Goal: Task Accomplishment & Management: Use online tool/utility

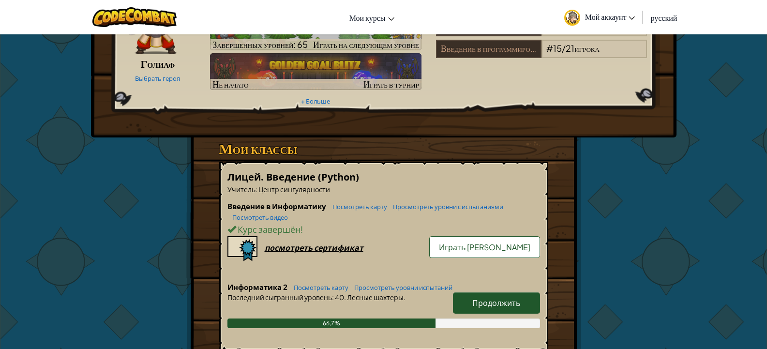
scroll to position [97, 0]
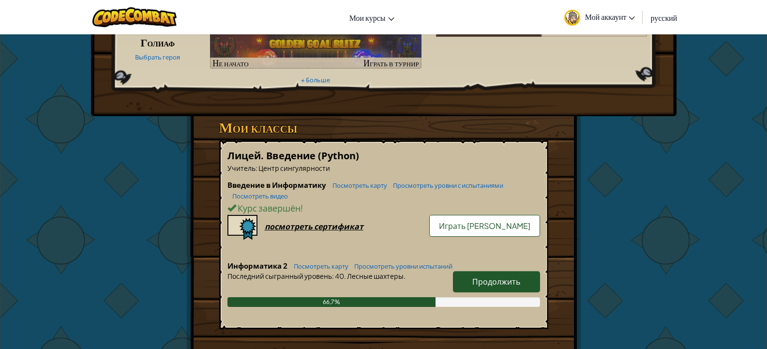
click at [507, 276] on font "Продолжить" at bounding box center [497, 281] width 48 height 10
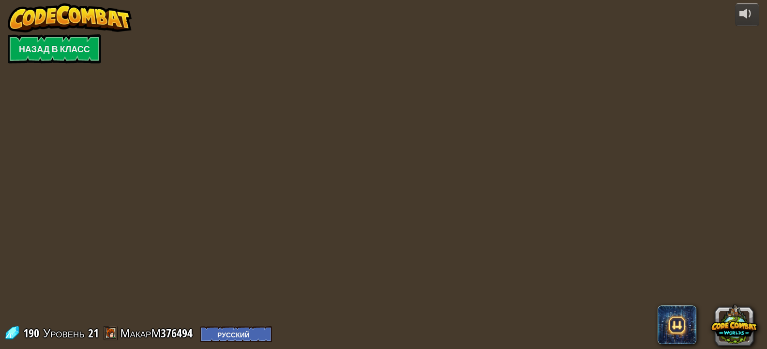
select select "ru"
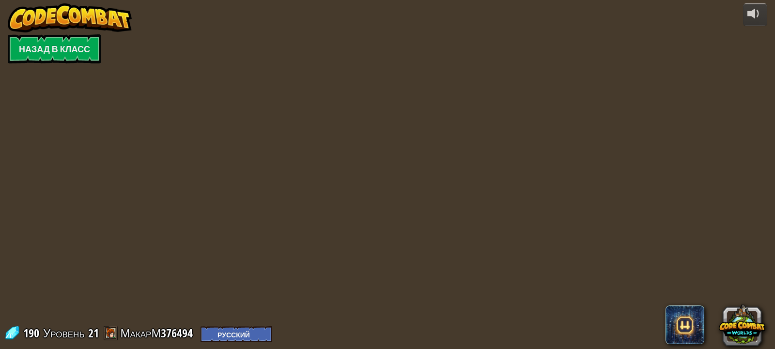
select select "ru"
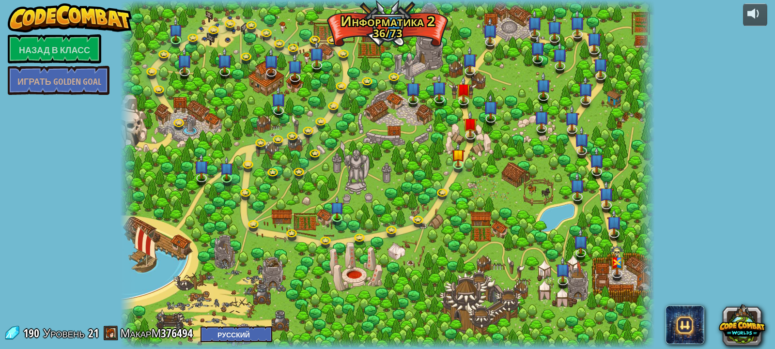
select select "ru"
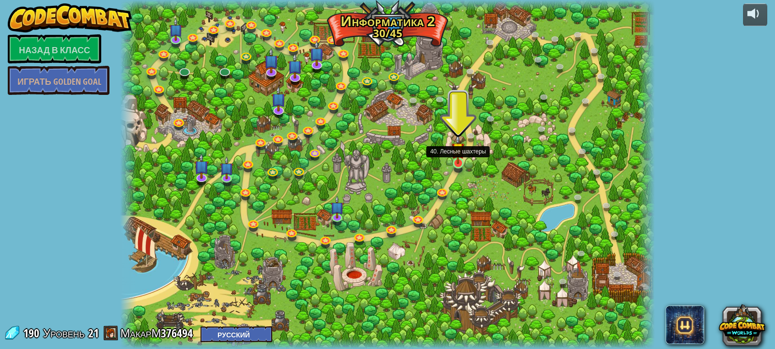
click at [453, 163] on img at bounding box center [457, 149] width 13 height 31
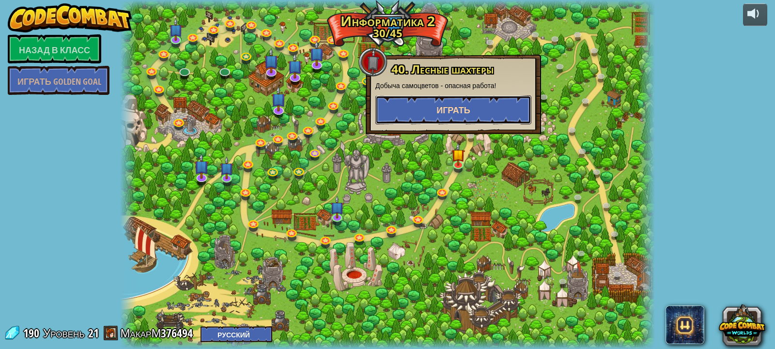
click at [455, 114] on font "Играть" at bounding box center [453, 110] width 34 height 12
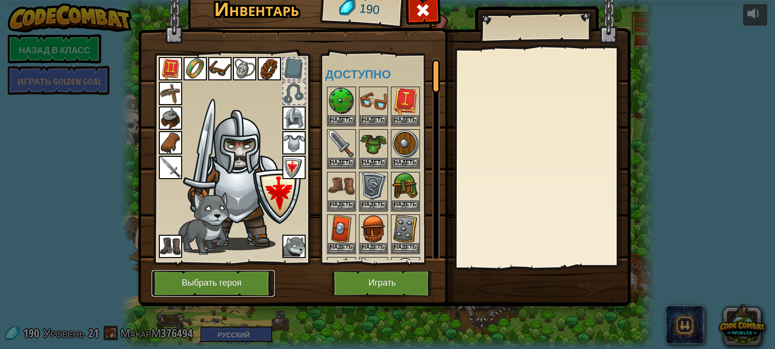
click at [225, 292] on button "Выбрать героя" at bounding box center [213, 283] width 123 height 27
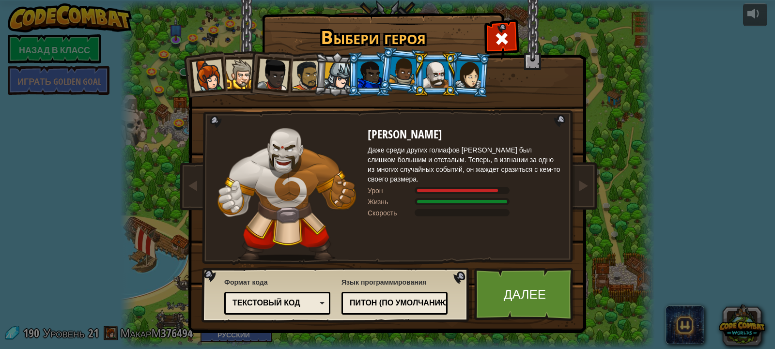
click at [244, 79] on div at bounding box center [241, 75] width 30 height 30
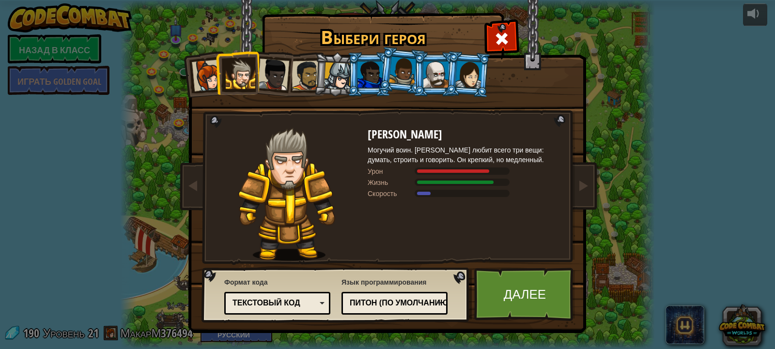
click at [307, 169] on img at bounding box center [286, 194] width 97 height 133
click at [356, 168] on div at bounding box center [287, 194] width 162 height 133
click at [529, 284] on link "Далее" at bounding box center [524, 294] width 101 height 53
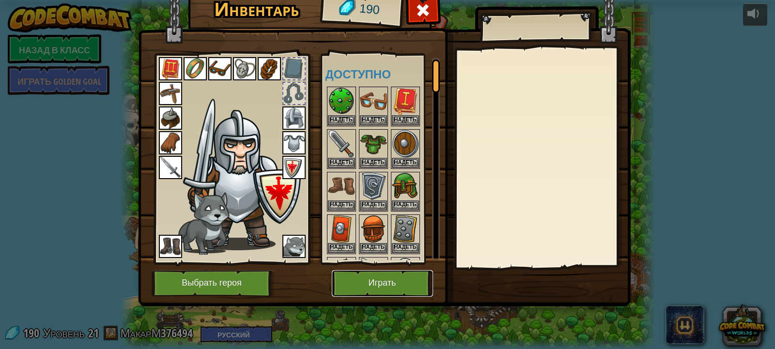
click at [364, 276] on button "Играть" at bounding box center [382, 283] width 101 height 27
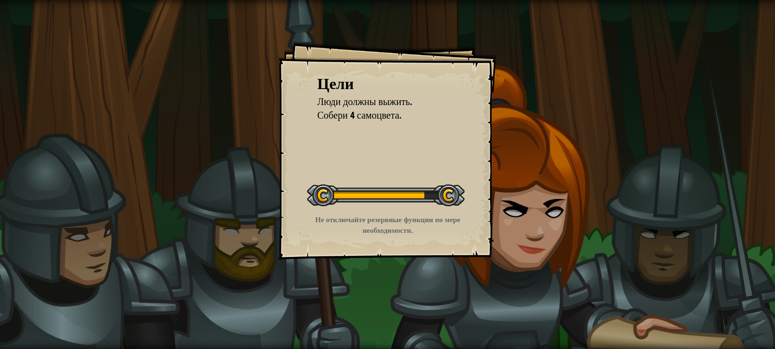
click at [388, 193] on div at bounding box center [385, 195] width 157 height 22
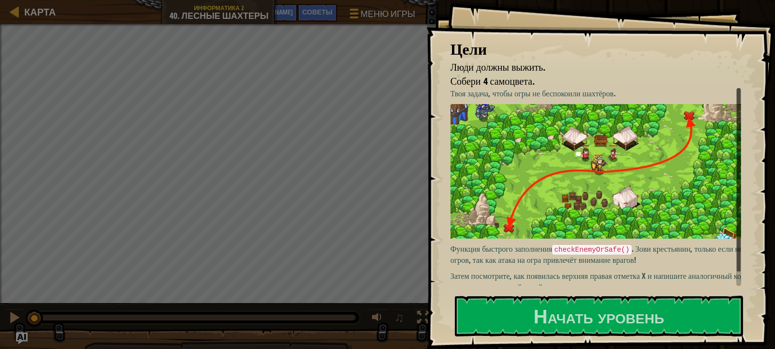
drag, startPoint x: 461, startPoint y: 251, endPoint x: 501, endPoint y: 290, distance: 55.5
click at [462, 252] on font ". Зови крестьянин, только если нет огров, так как атака на огра привлечёт внима…" at bounding box center [597, 255] width 295 height 22
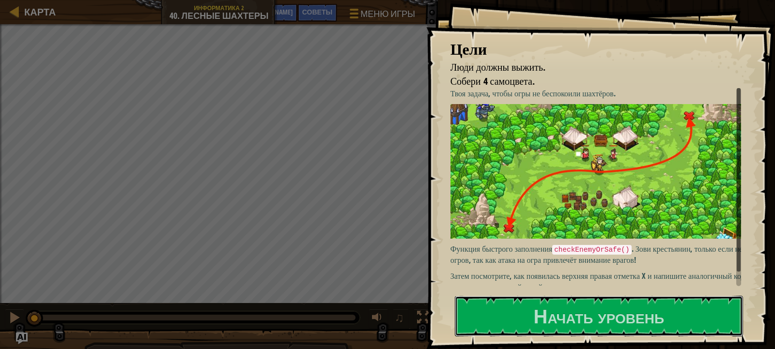
click at [504, 320] on button "Начать уровень" at bounding box center [599, 316] width 288 height 41
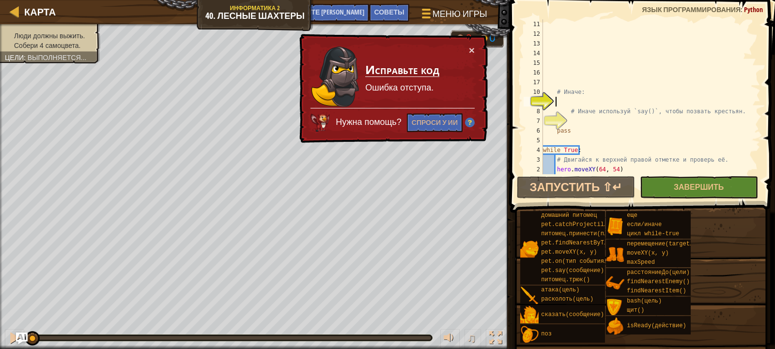
scroll to position [97, 0]
click at [472, 46] on font "×" at bounding box center [472, 50] width 6 height 11
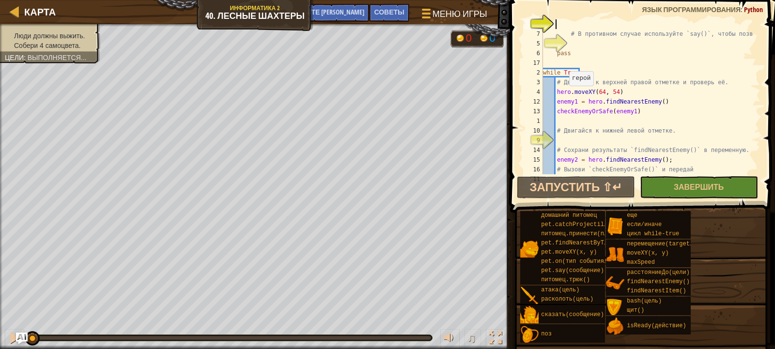
scroll to position [174, 0]
click at [451, 9] on font "Меню игры" at bounding box center [459, 13] width 57 height 13
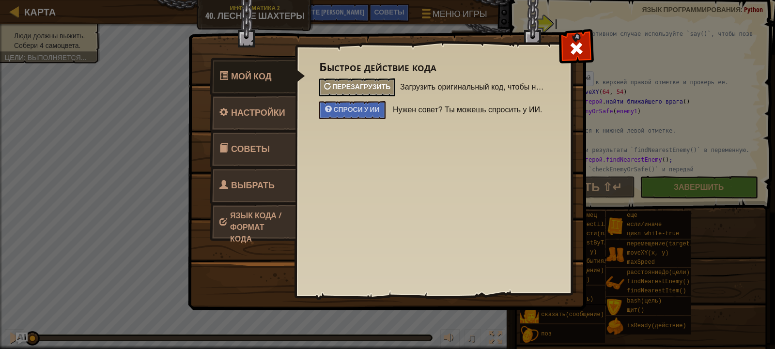
click at [383, 88] on font "Перезагрузить" at bounding box center [361, 86] width 58 height 9
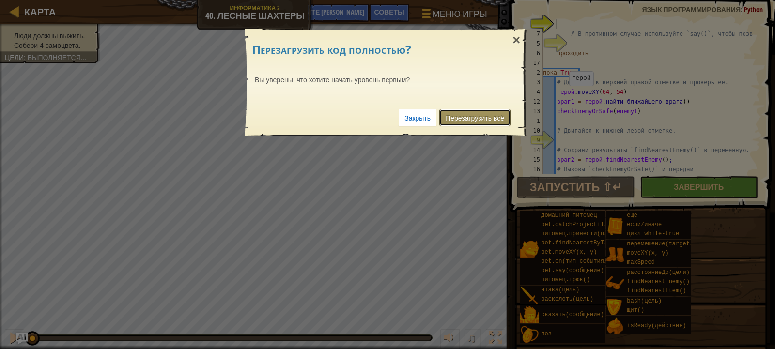
click at [460, 117] on font "Перезагрузить всё" at bounding box center [474, 118] width 59 height 8
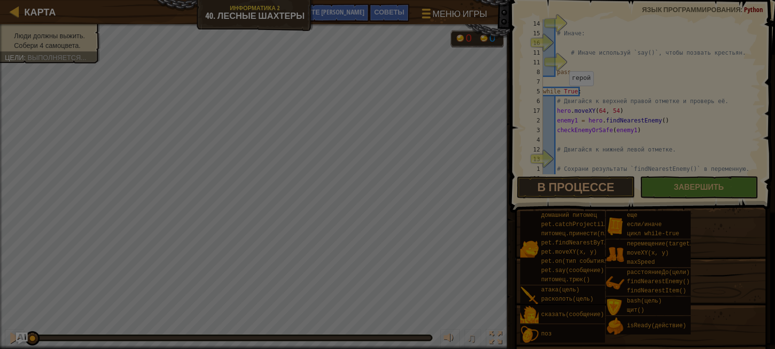
scroll to position [0, 0]
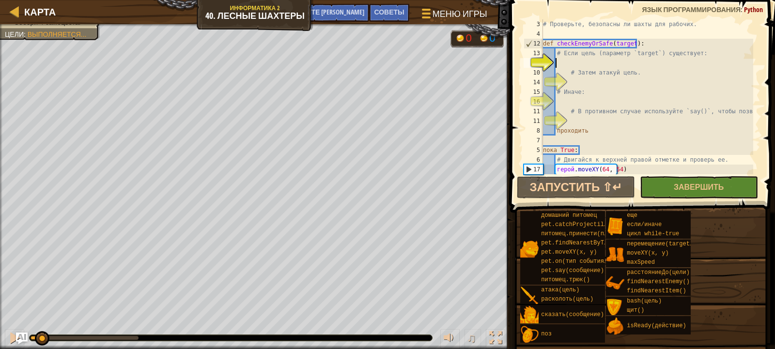
type textarea "р"
type textarea "i"
type textarea "ш"
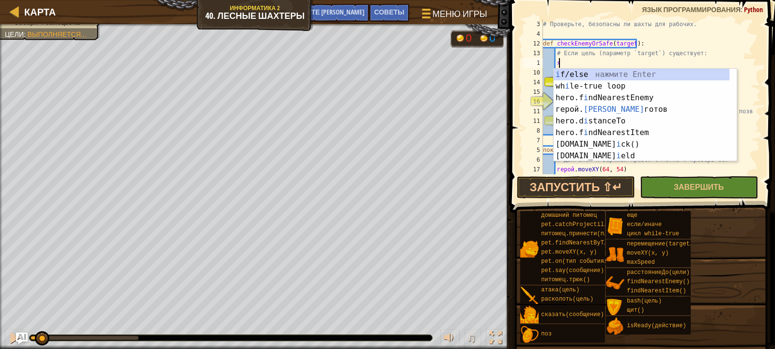
scroll to position [4, 1]
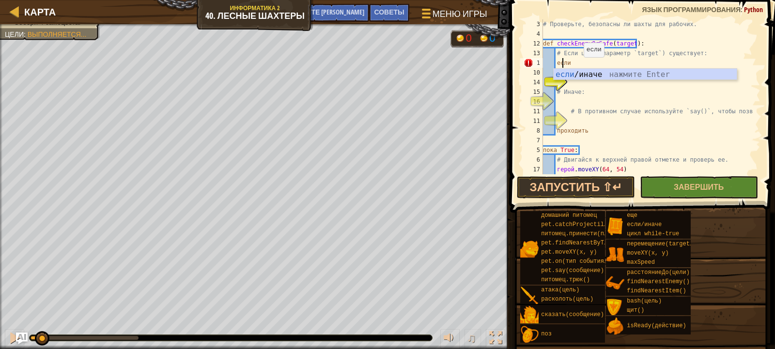
click at [579, 67] on div "# Проверьте, безопасны ли шахты для рабочих. def checkEnemyOrSafe ( target ) : …" at bounding box center [647, 106] width 212 height 174
click at [587, 71] on div "# Проверьте, безопасны ли шахты для рабочих. def checkEnemyOrSafe ( target ) : …" at bounding box center [647, 106] width 212 height 174
click at [587, 55] on div "# Проверьте, безопасны ли шахты для рабочих. def checkEnemyOrSafe ( target ) : …" at bounding box center [647, 106] width 212 height 174
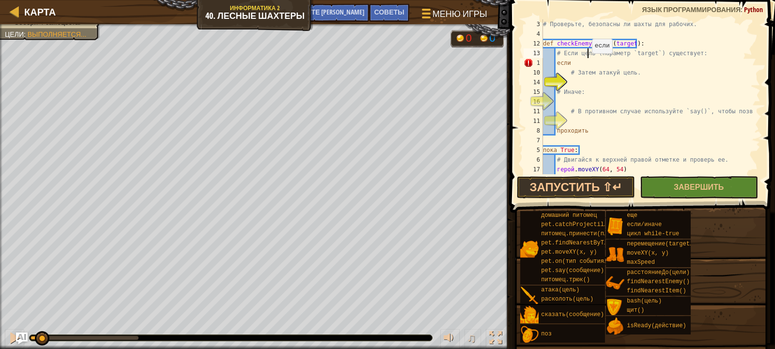
click at [587, 63] on div "# Проверьте, безопасны ли шахты для рабочих. def checkEnemyOrSafe ( target ) : …" at bounding box center [647, 106] width 212 height 174
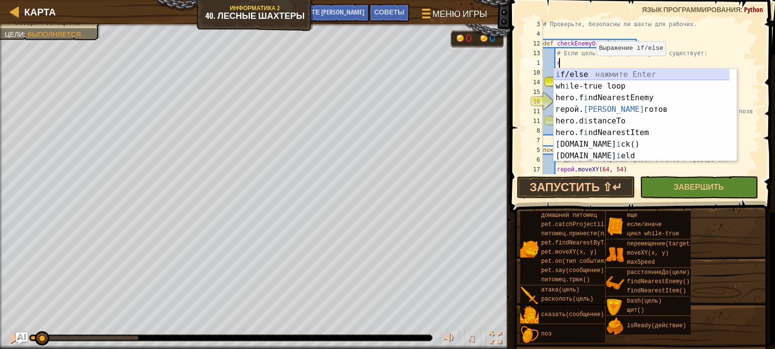
click at [593, 74] on div "i f/else нажмите Enter wh i le-true loop нажмите Enter hero.f i ndNearestEnemy …" at bounding box center [644, 127] width 183 height 116
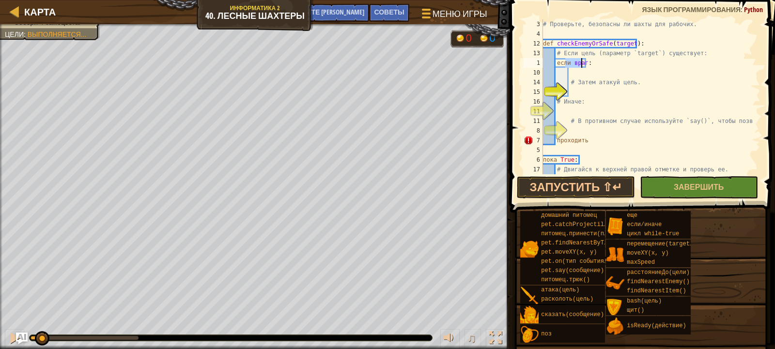
click at [594, 62] on div "# Проверьте, безопасны ли шахты для рабочих. def checkEnemyOrSafe ( target ) : …" at bounding box center [647, 106] width 212 height 174
click at [597, 66] on div "# Проверьте, безопасны ли шахты для рабочих. def checkEnemyOrSafe ( target ) : …" at bounding box center [647, 106] width 212 height 174
click at [597, 63] on div "# Проверьте, безопасны ли шахты для рабочих. def checkEnemyOrSafe ( target ) : …" at bounding box center [647, 106] width 212 height 174
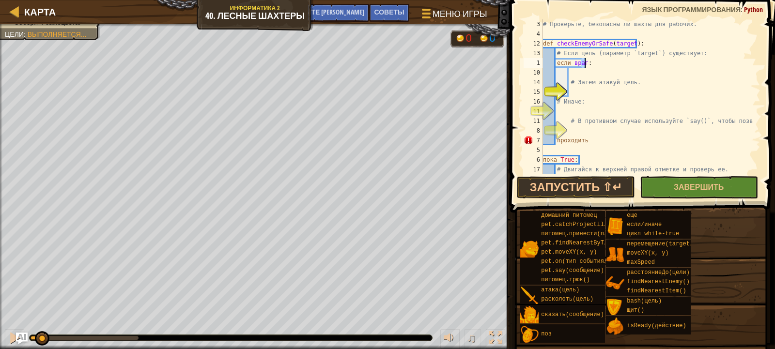
click at [586, 93] on div "# Проверьте, безопасны ли шахты для рабочих. def checkEnemyOrSafe ( target ) : …" at bounding box center [647, 106] width 212 height 174
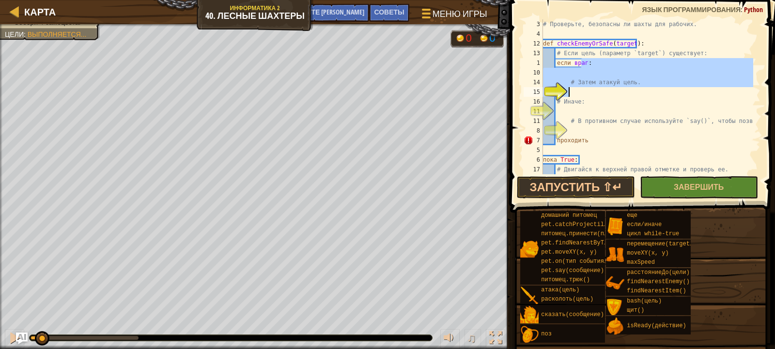
type textarea "# Затем атакуй цель."
click at [586, 93] on div "# Проверьте, безопасны ли шахты для рабочих. def checkEnemyOrSafe ( target ) : …" at bounding box center [647, 96] width 212 height 155
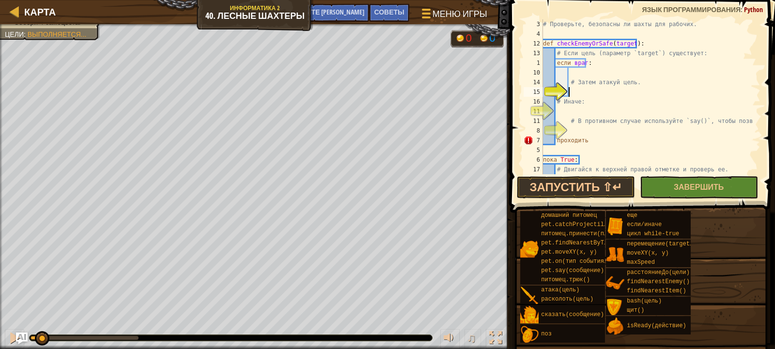
scroll to position [4, 1]
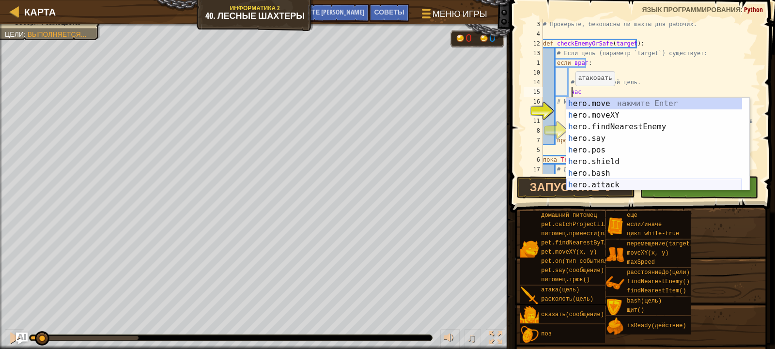
click at [607, 183] on div "h ero.move нажмите Enter h ero.moveXY нажмите Enter h ero.findNearestEnemy нажм…" at bounding box center [654, 156] width 176 height 116
type textarea "hero.attack(enemy)"
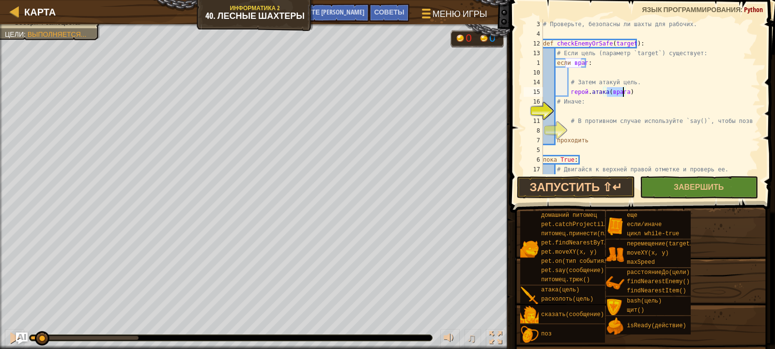
click at [556, 109] on div "# Проверьте, безопасны ли шахты для рабочих. def checkEnemyOrSafe ( target ) : …" at bounding box center [647, 106] width 212 height 174
click at [573, 189] on button "Запустить ⇧↵" at bounding box center [576, 187] width 118 height 22
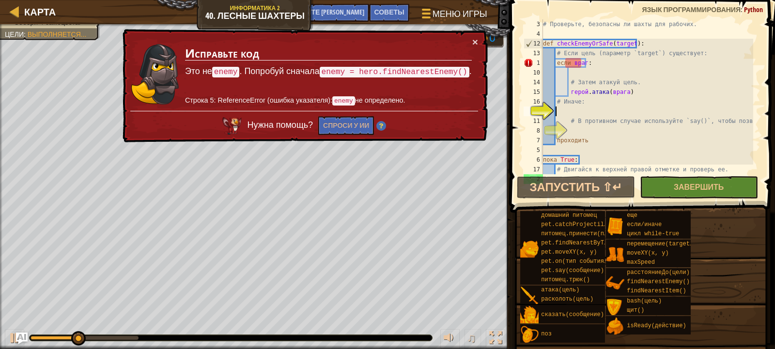
click at [569, 71] on div "# Проверьте, безопасны ли шахты для рабочих. def checkEnemyOrSafe ( target ) : …" at bounding box center [647, 106] width 212 height 174
type textarea "h"
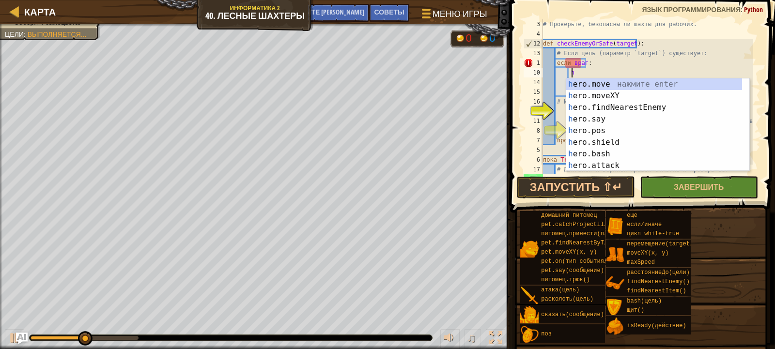
scroll to position [4, 1]
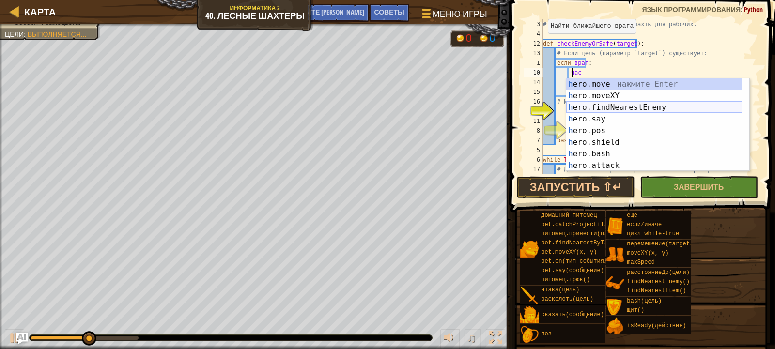
click at [613, 107] on div "h ero.move нажмите Enter h ero.moveXY нажмите Enter h ero.findNearestEnemy нажм…" at bounding box center [654, 136] width 176 height 116
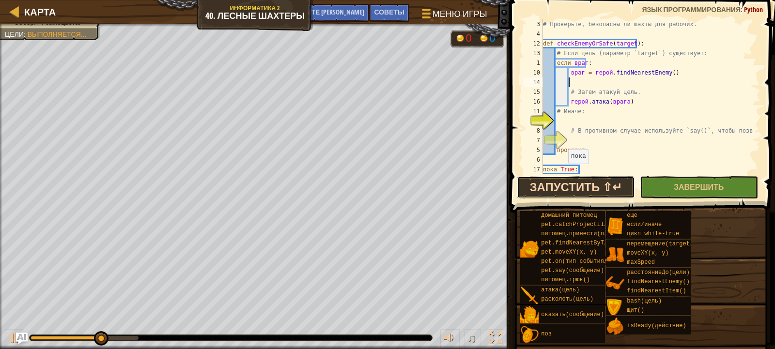
click at [559, 190] on button "Запустить ⇧↵" at bounding box center [576, 187] width 118 height 22
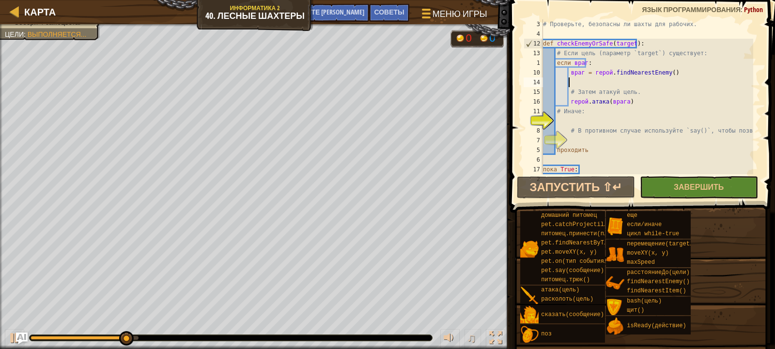
click at [567, 139] on div "# Проверьте, безопасны ли шахты для рабочих. def checkEnemyOrSafe ( target ) : …" at bounding box center [647, 106] width 212 height 174
click at [543, 138] on div "7" at bounding box center [532, 141] width 19 height 10
type textarea "pass"
click at [568, 138] on div "# Проверьте, безопасны ли шахты для рабочих. def checkEnemyOrSafe ( target ) : …" at bounding box center [647, 106] width 212 height 174
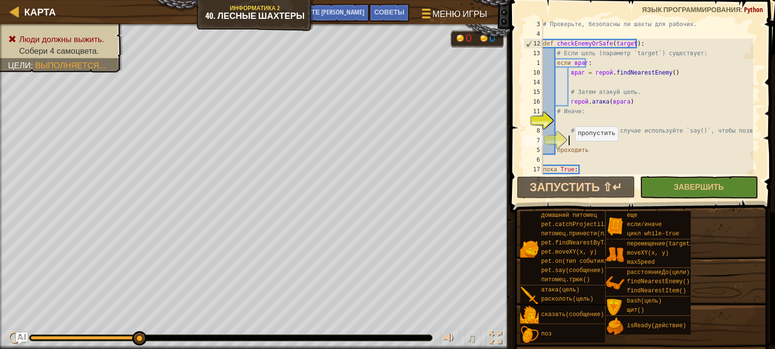
type textarea "h"
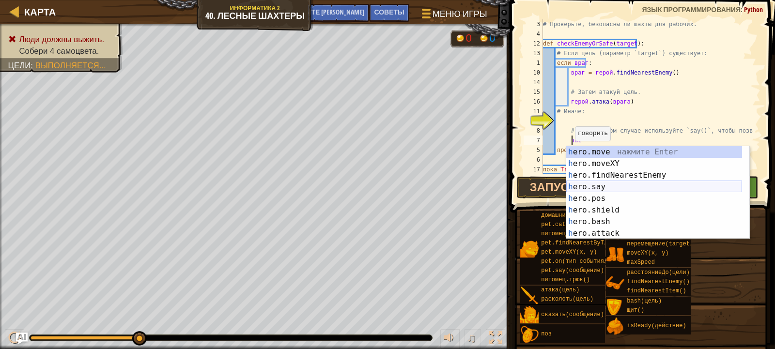
click at [604, 180] on div "h ero.move нажмите Enter h ero.moveXY нажмите Enter h ero.findNearestEnemy нажм…" at bounding box center [654, 204] width 176 height 116
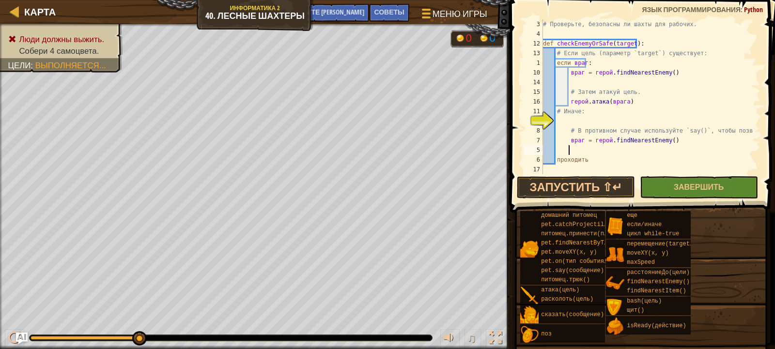
click at [689, 137] on div "# Проверьте, безопасны ли шахты для рабочих. def checkEnemyOrSafe ( target ) : …" at bounding box center [647, 106] width 212 height 174
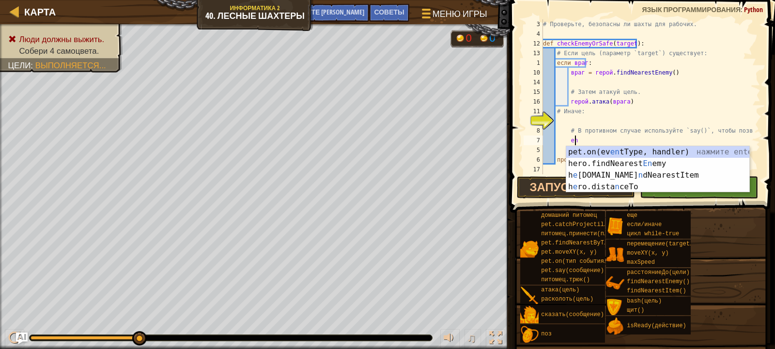
type textarea "e"
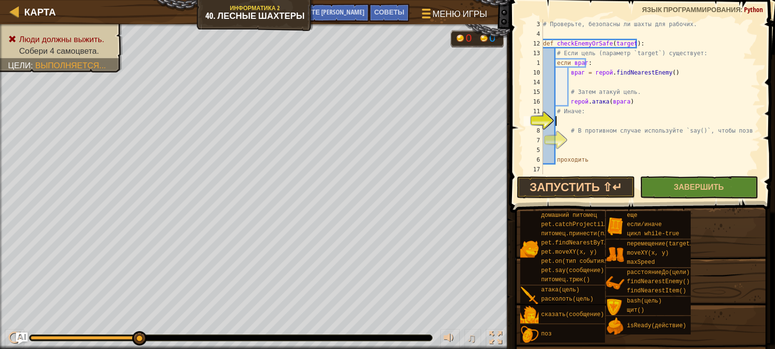
click at [557, 118] on div "# Проверьте, безопасны ли шахты для рабочих. def checkEnemyOrSafe ( target ) : …" at bounding box center [647, 106] width 212 height 174
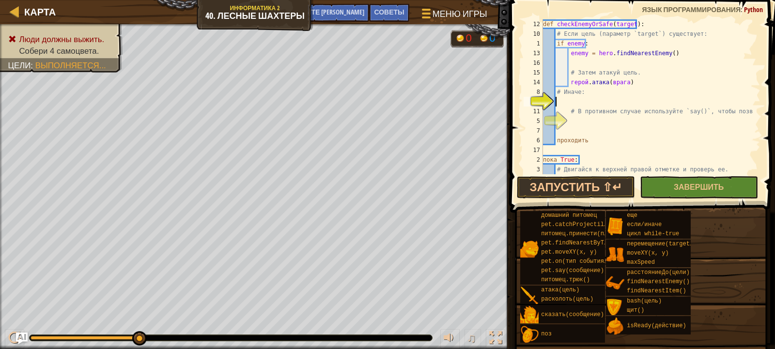
scroll to position [0, 0]
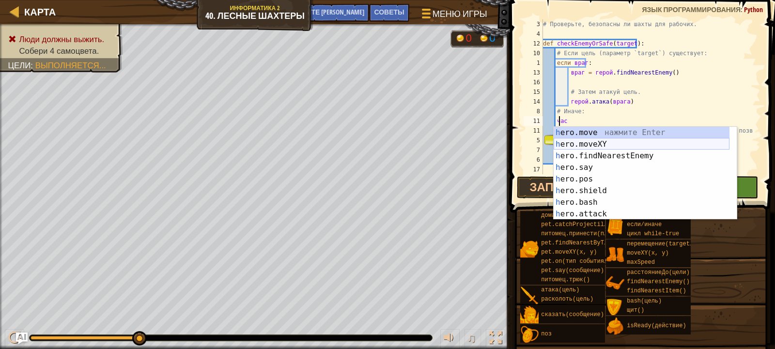
click at [587, 147] on div "h ero.move нажмите Enter h ero.moveXY нажмите Enter h ero.findNearestEnemy нажм…" at bounding box center [641, 185] width 176 height 116
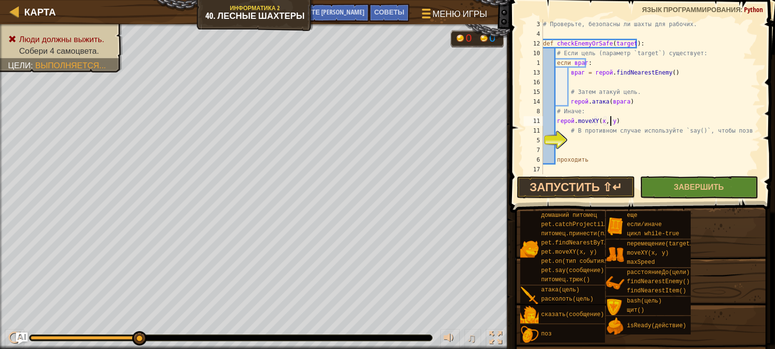
click at [612, 121] on div "# Проверьте, безопасны ли шахты для рабочих. def checkEnemyOrSafe ( target ) : …" at bounding box center [647, 106] width 212 height 174
click at [613, 121] on div "# Проверьте, безопасны ли шахты для рабочих. def checkEnemyOrSafe ( target ) : …" at bounding box center [647, 106] width 212 height 174
click at [615, 121] on div "# Проверьте, безопасны ли шахты для рабочих. def checkEnemyOrSafe ( target ) : …" at bounding box center [647, 106] width 212 height 174
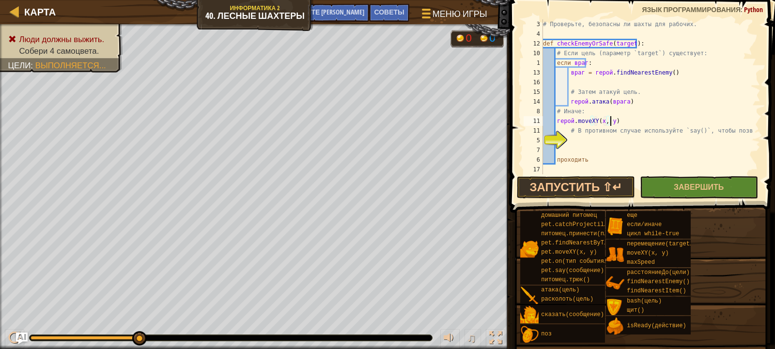
click at [614, 121] on div "# Проверьте, безопасны ли шахты для рабочих. def checkEnemyOrSafe ( target ) : …" at bounding box center [647, 106] width 212 height 174
click at [681, 105] on div "# Проверьте, безопасны ли шахты для рабочих. def checkEnemyOrSafe ( target ) : …" at bounding box center [647, 106] width 212 height 174
click at [629, 121] on div "# Проверьте, безопасны ли шахты для рабочих. def checkEnemyOrSafe ( target ) : …" at bounding box center [647, 106] width 212 height 174
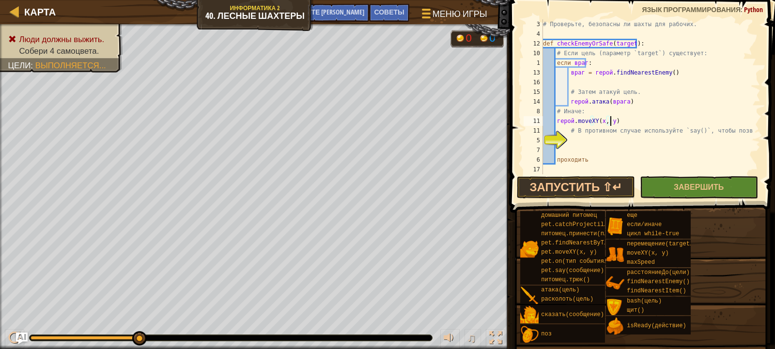
click at [629, 121] on div "# Проверьте, безопасны ли шахты для рабочих. def checkEnemyOrSafe ( target ) : …" at bounding box center [647, 106] width 212 height 174
drag, startPoint x: 676, startPoint y: 104, endPoint x: 668, endPoint y: 104, distance: 8.2
click at [676, 104] on div "# Проверьте, безопасны ли шахты для рабочих. def checkEnemyOrSafe ( target ) : …" at bounding box center [647, 106] width 212 height 174
click at [629, 122] on div "# Проверьте, безопасны ли шахты для рабочих. def checkEnemyOrSafe ( target ) : …" at bounding box center [647, 106] width 212 height 174
click at [608, 118] on div "# Проверьте, безопасны ли шахты для рабочих. def checkEnemyOrSafe ( target ) : …" at bounding box center [647, 106] width 212 height 174
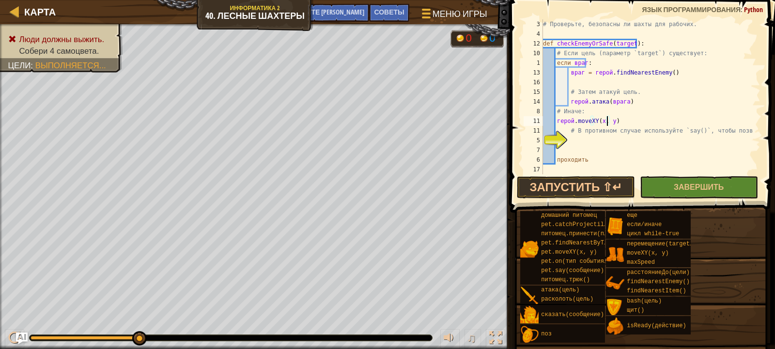
click at [613, 120] on div "# Проверьте, безопасны ли шахты для рабочих. def checkEnemyOrSafe ( target ) : …" at bounding box center [647, 106] width 212 height 174
click at [617, 122] on div "# Проверьте, безопасны ли шахты для рабочих. def checkEnemyOrSafe ( target ) : …" at bounding box center [647, 96] width 212 height 155
click at [621, 122] on div "# Проверьте, безопасны ли шахты для рабочих. def checkEnemyOrSafe ( target ) : …" at bounding box center [647, 106] width 212 height 174
click at [627, 119] on div "# Проверьте, безопасны ли шахты для рабочих. def checkEnemyOrSafe ( target ) : …" at bounding box center [647, 106] width 212 height 174
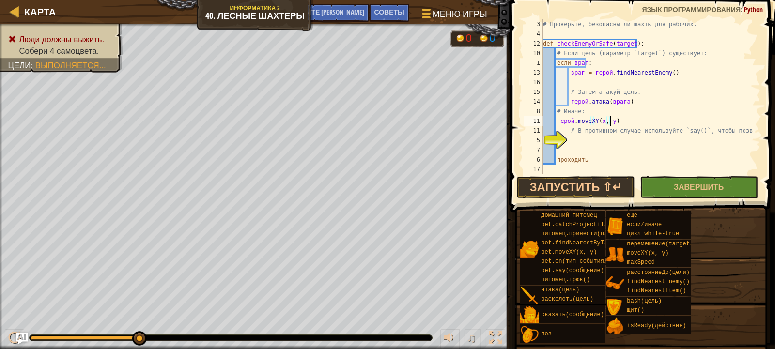
click at [629, 121] on div "# Проверьте, безопасны ли шахты для рабочих. def checkEnemyOrSafe ( target ) : …" at bounding box center [647, 106] width 212 height 174
click at [632, 122] on div "# Проверьте, безопасны ли шахты для рабочих. def checkEnemyOrSafe ( target ) : …" at bounding box center [647, 106] width 212 height 174
click at [730, 98] on div "# Проверьте, безопасны ли шахты для рабочих. def checkEnemyOrSafe ( target ) : …" at bounding box center [647, 106] width 212 height 174
click at [724, 55] on div "# Проверьте, безопасны ли шахты для рабочих. def checkEnemyOrSafe ( target ) : …" at bounding box center [647, 106] width 212 height 174
click at [647, 119] on div "# Проверьте, безопасны ли шахты для рабочих. def checkEnemyOrSafe ( target ) : …" at bounding box center [647, 106] width 212 height 174
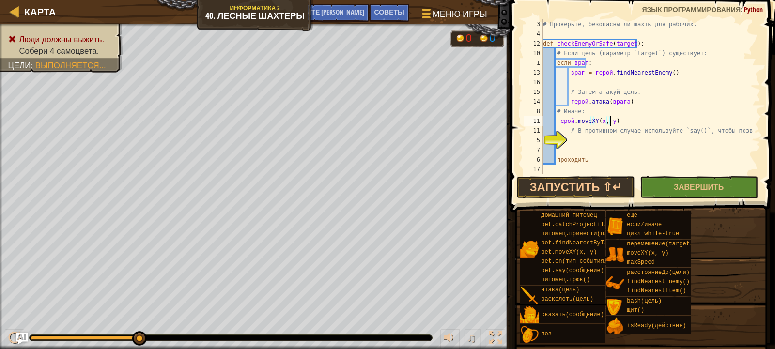
click at [636, 121] on div "# Проверьте, безопасны ли шахты для рабочих. def checkEnemyOrSafe ( target ) : …" at bounding box center [647, 106] width 212 height 174
click at [613, 121] on div "# Проверьте, безопасны ли шахты для рабочих. def checkEnemyOrSafe ( target ) : …" at bounding box center [647, 106] width 212 height 174
click at [619, 120] on div "# Проверьте, безопасны ли шахты для рабочих. def checkEnemyOrSafe ( target ) : …" at bounding box center [647, 106] width 212 height 174
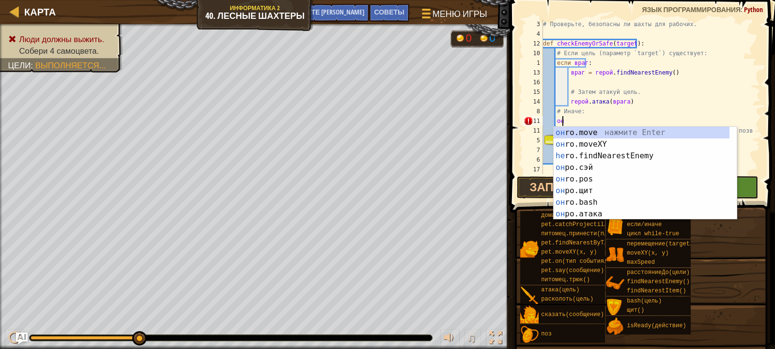
type textarea "h"
click at [587, 148] on div "h ero.move нажмите Enter h ero.moveXY нажмите Enter h ero.findNearestEnemy нажм…" at bounding box center [641, 185] width 176 height 116
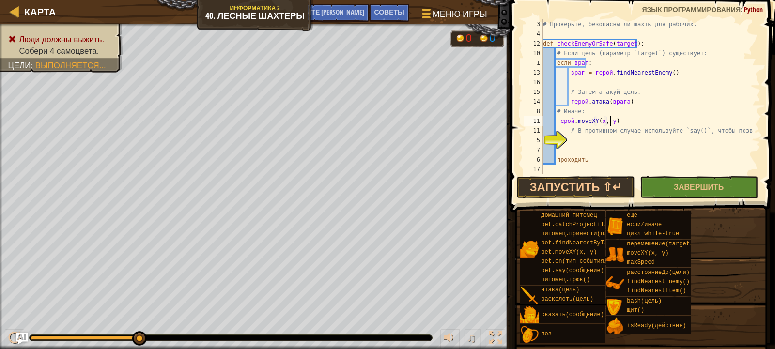
click at [614, 121] on div "# Проверьте, безопасны ли шахты для рабочих. def checkEnemyOrSafe ( target ) : …" at bounding box center [647, 106] width 212 height 174
click at [614, 120] on div "# Проверьте, безопасны ли шахты для рабочих. def checkEnemyOrSafe ( target ) : …" at bounding box center [647, 106] width 212 height 174
click at [614, 122] on div "# Проверьте, безопасны ли шахты для рабочих. def checkEnemyOrSafe ( target ) : …" at bounding box center [647, 106] width 212 height 174
click at [617, 122] on div "# Проверьте, безопасны ли шахты для рабочих. def checkEnemyOrSafe ( target ) : …" at bounding box center [647, 106] width 212 height 174
click at [618, 122] on div "# Проверьте, безопасны ли шахты для рабочих. def checkEnemyOrSafe ( target ) : …" at bounding box center [647, 106] width 212 height 174
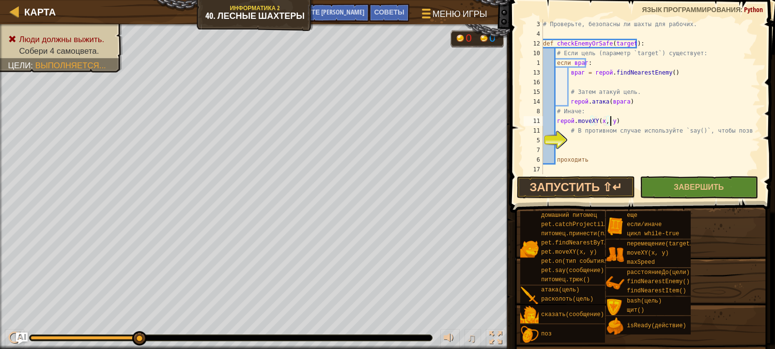
click at [618, 122] on div "# Проверьте, безопасны ли шахты для рабочих. def checkEnemyOrSafe ( target ) : …" at bounding box center [647, 106] width 212 height 174
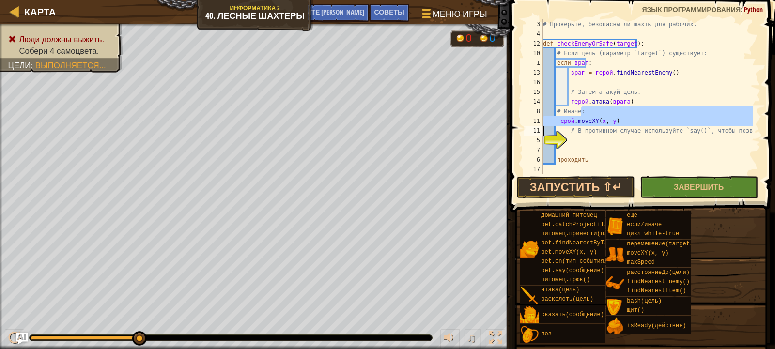
drag, startPoint x: 596, startPoint y: 112, endPoint x: 755, endPoint y: 109, distance: 158.8
click at [696, 138] on div "# Проверьте, безопасны ли шахты для рабочих. def checkEnemyOrSafe ( target ) : …" at bounding box center [647, 106] width 212 height 174
click at [543, 66] on div "Карта Информатика 2 40. Лесные шахтеры Меню игры Готово Советы Спросите ИИ 1 [D…" at bounding box center [387, 174] width 775 height 349
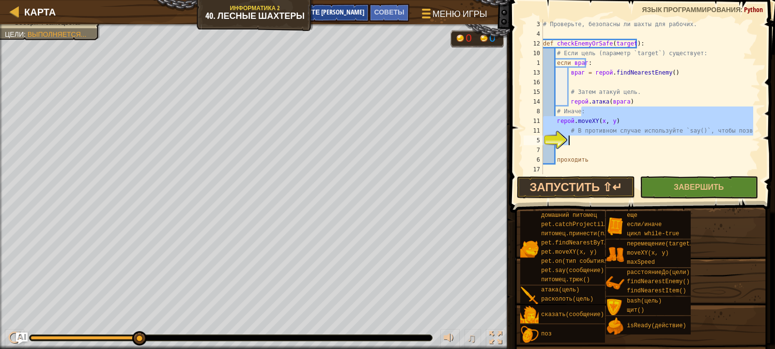
type textarea "# Иначе используй `say()`, чтобы позвать крестьян."
click at [328, 11] on font "Спросите [PERSON_NAME]" at bounding box center [323, 11] width 82 height 9
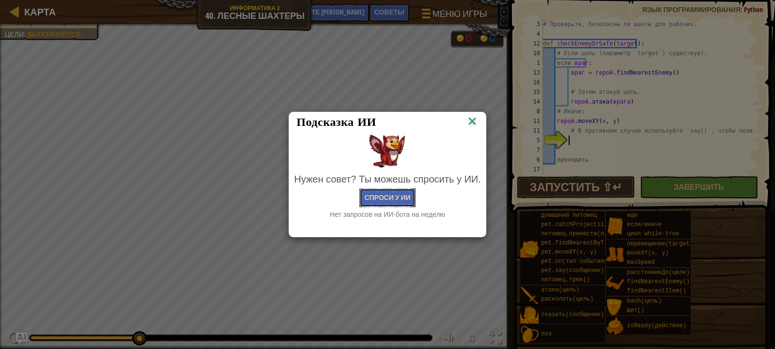
click at [404, 192] on button "Спроси у ИИ" at bounding box center [387, 197] width 56 height 19
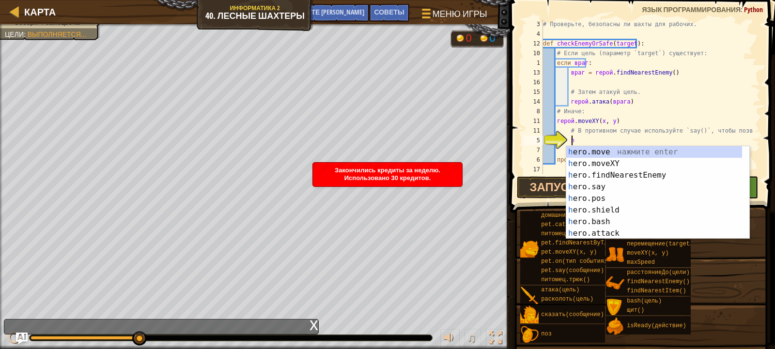
scroll to position [4, 1]
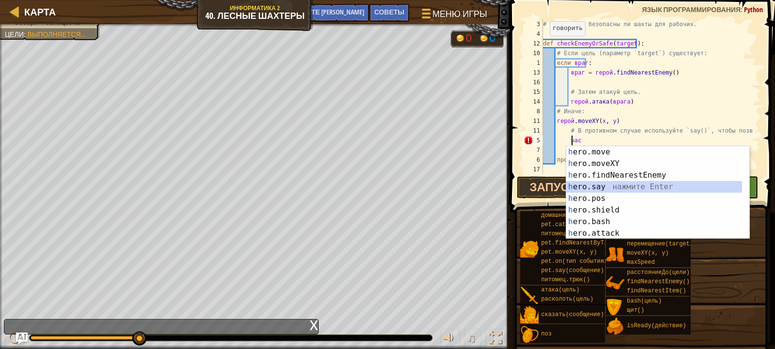
click at [606, 190] on div "h ero.move нажмите Enter h ero.moveXY нажмите Enter h ero.findNearestEnemy нажм…" at bounding box center [654, 204] width 176 height 116
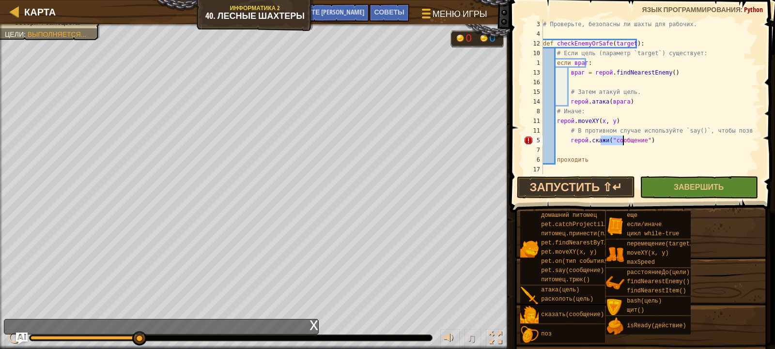
click at [652, 139] on div "# Проверьте, безопасны ли шахты для рабочих. def checkEnemyOrSafe ( target ) : …" at bounding box center [647, 106] width 212 height 174
click at [649, 140] on div "# Проверьте, безопасны ли шахты для рабочих. def checkEnemyOrSafe ( target ) : …" at bounding box center [647, 106] width 212 height 174
click at [651, 141] on div "# Проверьте, безопасны ли шахты для рабочих. def checkEnemyOrSafe ( target ) : …" at bounding box center [647, 106] width 212 height 174
click at [678, 143] on div "# Проверьте, безопасны ли шахты для рабочих. def checkEnemyOrSafe ( target ) : …" at bounding box center [647, 106] width 212 height 174
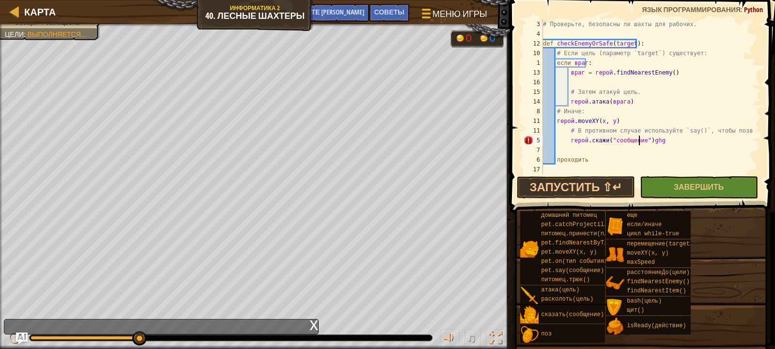
click at [678, 142] on div "# Проверьте, безопасны ли шахты для рабочих. def checkEnemyOrSafe ( target ) : …" at bounding box center [647, 106] width 212 height 174
type textarea "# Иначе используй `say()`, чтобы позвать крестьян."
type textarea "hero.say("message")ghg"
click at [217, 116] on div "Карта Информатика 2 40. Лесные шахтеры Меню игры Готово Советы Спросите ИИ 1 [D…" at bounding box center [387, 174] width 775 height 349
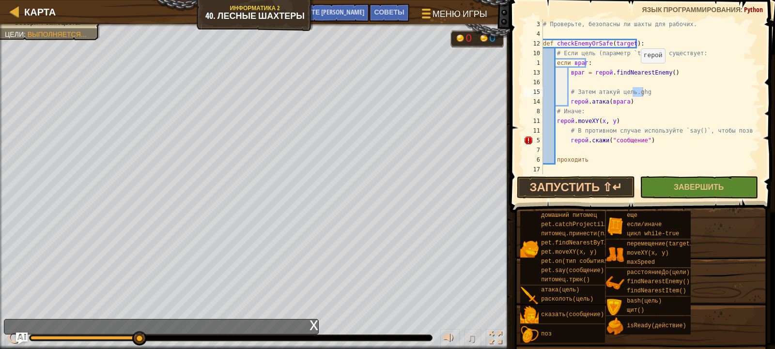
drag, startPoint x: 217, startPoint y: 141, endPoint x: 214, endPoint y: 103, distance: 38.4
click at [214, 103] on div "copy 34, 52" at bounding box center [255, 120] width 82 height 35
click at [214, 103] on div "копия 34, 52" at bounding box center [255, 120] width 82 height 35
click at [214, 103] on div "copy 34, 52" at bounding box center [255, 120] width 82 height 35
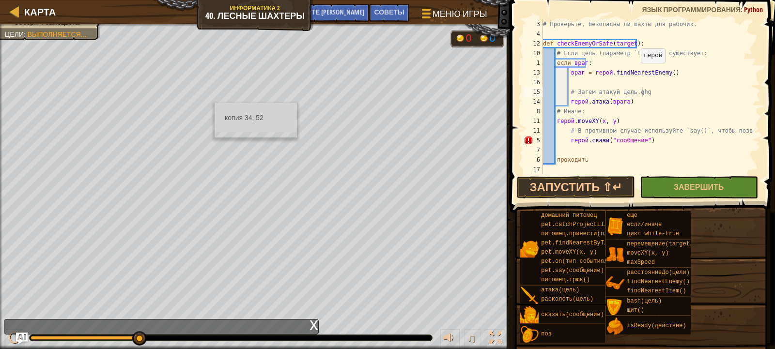
click at [214, 103] on div "копия 34, 52" at bounding box center [255, 120] width 82 height 35
click at [607, 183] on button "Запустить ⇧↵" at bounding box center [576, 187] width 118 height 22
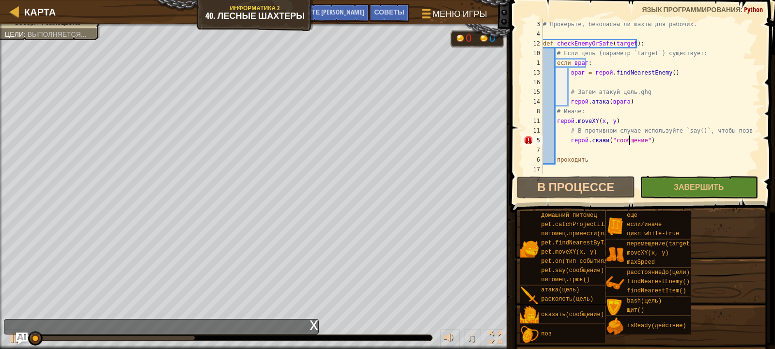
click at [663, 137] on div "# Проверьте, безопасны ли шахты для рабочих. def checkEnemyOrSafe ( target ) : …" at bounding box center [647, 106] width 212 height 174
type textarea "hero.say("message")"
click at [664, 146] on div "# Проверьте, безопасны ли шахты для рабочих. def checkEnemyOrSafe ( target ) : …" at bounding box center [647, 106] width 212 height 174
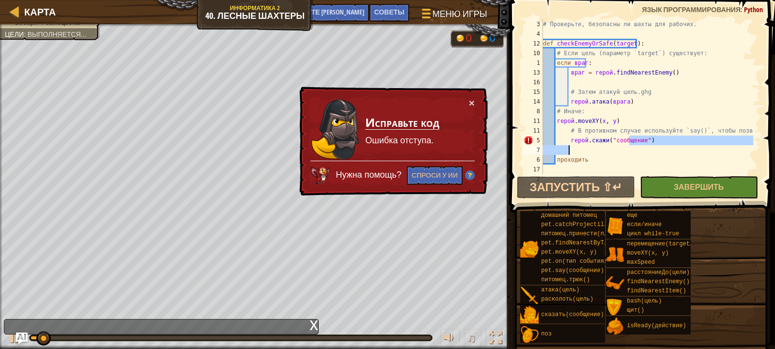
drag, startPoint x: 666, startPoint y: 141, endPoint x: 567, endPoint y: 148, distance: 98.5
click at [567, 148] on div "# Проверьте, безопасны ли шахты для рабочих. def checkEnemyOrSafe ( target ) : …" at bounding box center [647, 106] width 212 height 174
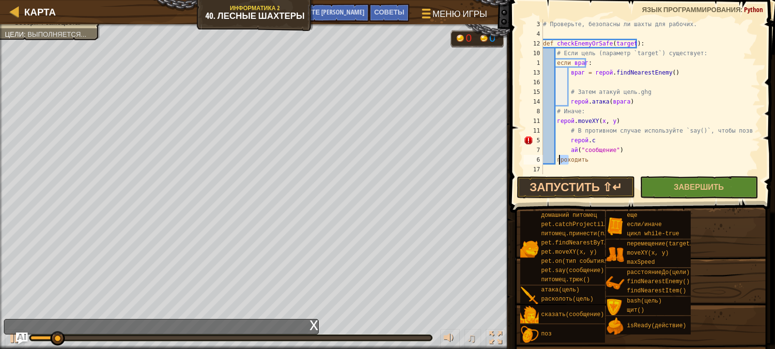
drag, startPoint x: 653, startPoint y: 155, endPoint x: 549, endPoint y: 157, distance: 104.1
click at [549, 157] on div "# Проверьте, безопасны ли шахты для рабочих. def checkEnemyOrSafe ( target ) : …" at bounding box center [647, 106] width 212 height 174
drag, startPoint x: 616, startPoint y: 146, endPoint x: 571, endPoint y: 154, distance: 45.8
click at [571, 154] on div "# Проверьте, безопасны ли шахты для рабочих. def checkEnemyOrSafe ( target ) : …" at bounding box center [647, 106] width 212 height 174
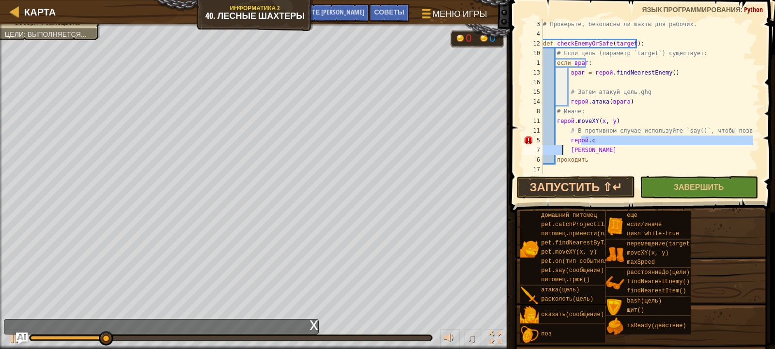
click at [560, 150] on div "# Проверьте, безопасны ли шахты для рабочих. def checkEnemyOrSafe ( target ) : …" at bounding box center [647, 106] width 212 height 174
type textarea "hero a"
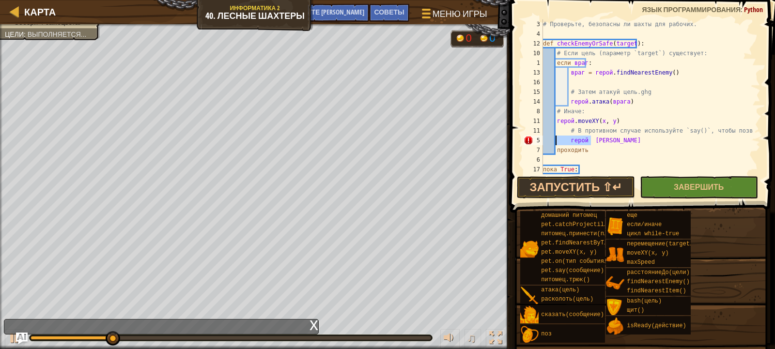
drag, startPoint x: 593, startPoint y: 141, endPoint x: 544, endPoint y: 138, distance: 49.0
click at [544, 138] on div "# Проверьте, безопасны ли шахты для рабочих. def checkEnemyOrSafe ( target ) : …" at bounding box center [647, 106] width 212 height 174
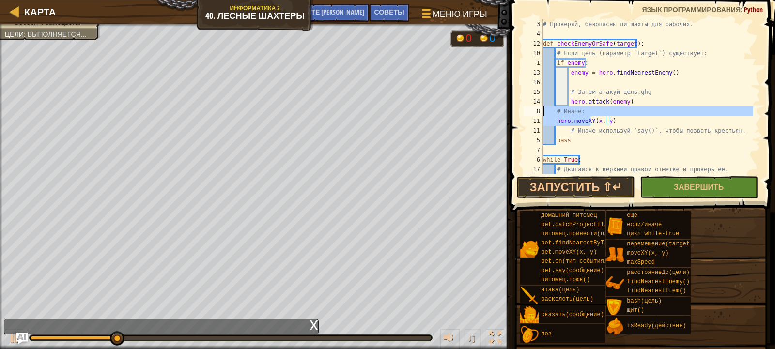
click at [454, 109] on div "Карта Информатика 2 40. Лесные шахтеры Меню игры Готово Советы Спросите ИИ 1 [D…" at bounding box center [387, 174] width 775 height 349
type textarea "(x, y)"
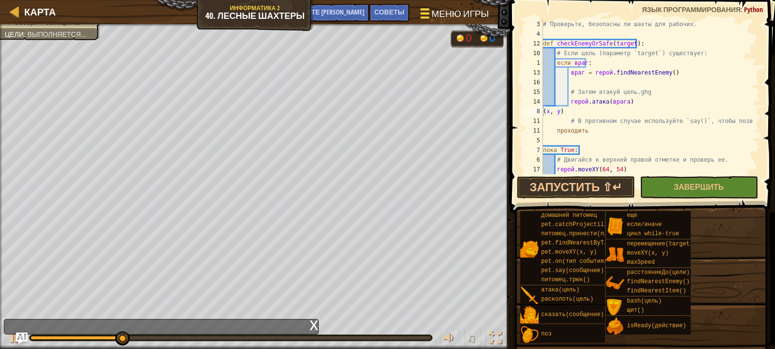
click at [469, 16] on font "Меню игры" at bounding box center [459, 13] width 57 height 13
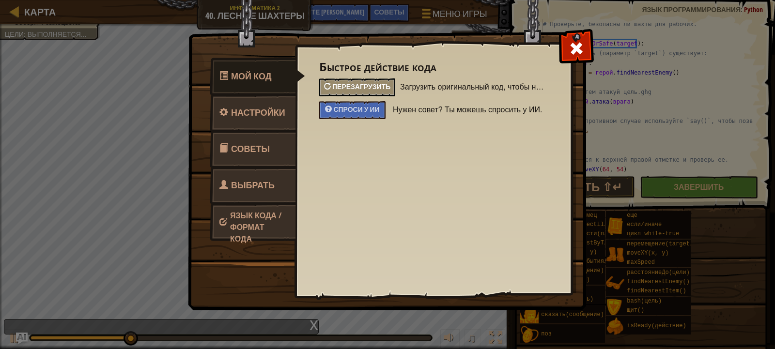
click at [361, 86] on font "Перезагрузить" at bounding box center [361, 86] width 58 height 9
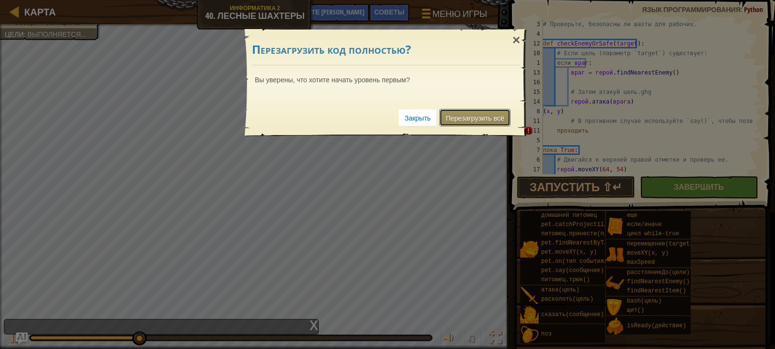
click at [463, 111] on link "Перезагрузить всё" at bounding box center [474, 117] width 71 height 17
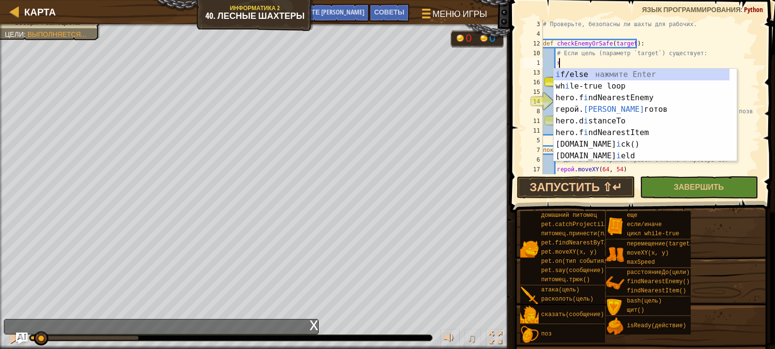
scroll to position [4, 1]
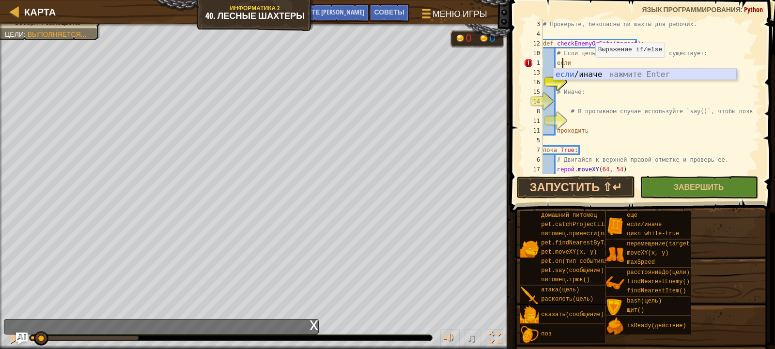
click at [588, 74] on div "если /иначе нажмите Enter" at bounding box center [644, 86] width 183 height 35
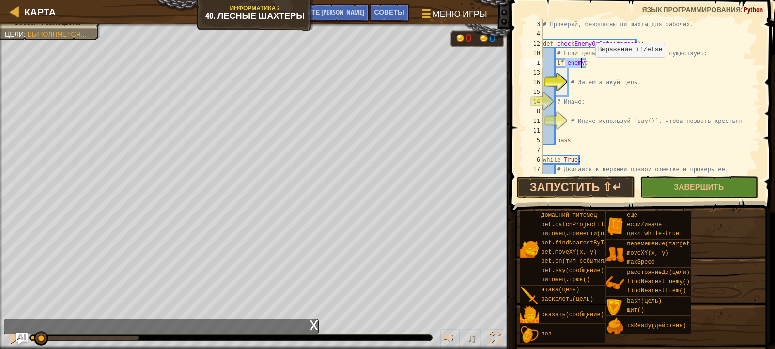
type textarea "if enemy:"
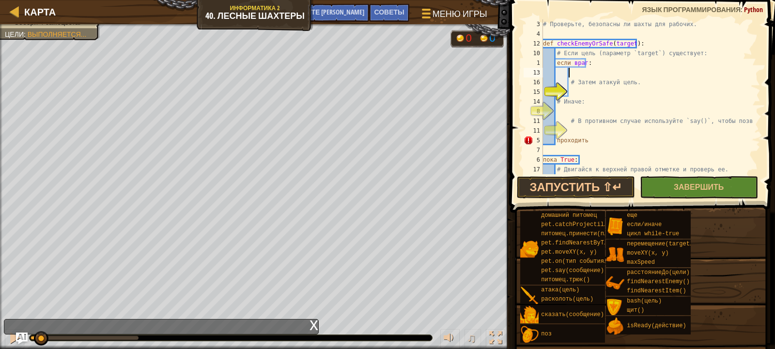
click at [571, 74] on div "# Проверьте, безопасны ли шахты для рабочих. def checkEnemyOrSafe ( target ) : …" at bounding box center [647, 106] width 212 height 174
type textarea "h"
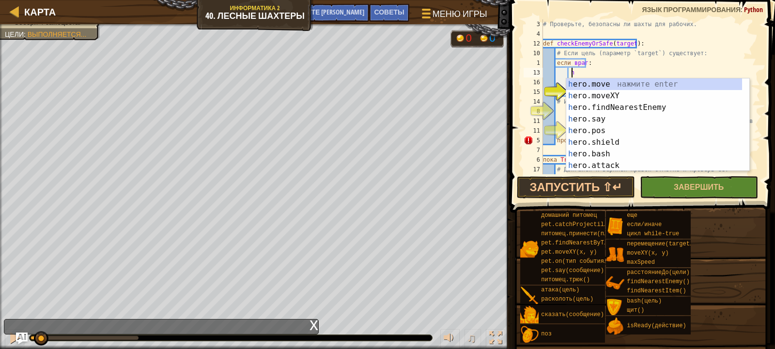
scroll to position [4, 1]
click at [596, 111] on div "h ero.move нажмите Enter h ero.moveXY нажмите Enter h ero.findNearestEnemy нажм…" at bounding box center [657, 136] width 183 height 116
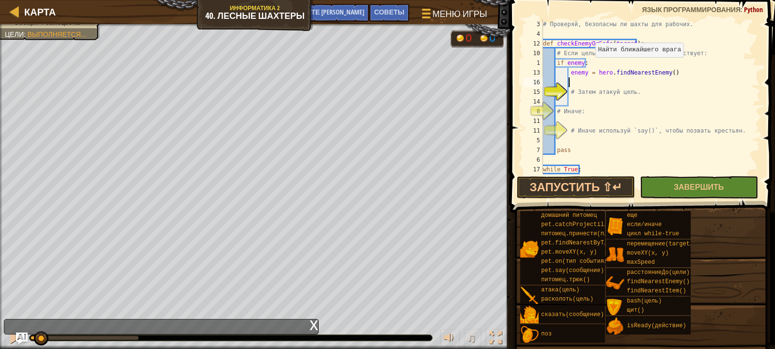
type textarea "h"
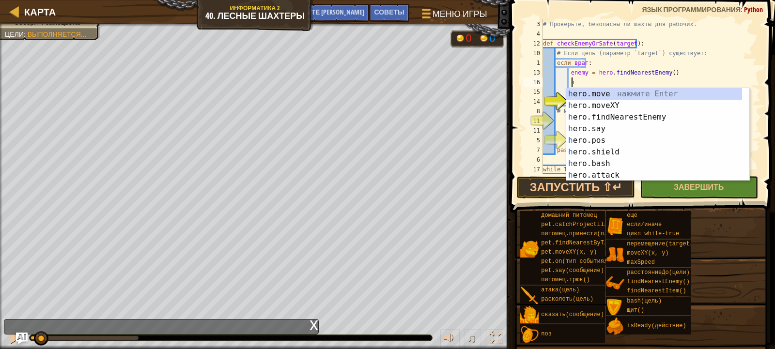
click at [583, 83] on div "# Проверьте, безопасны ли шахты для рабочих. def checkEnemyOrSafe ( target ) : …" at bounding box center [647, 106] width 212 height 174
click at [612, 177] on div "h ero.move нажмите Enter h ero.moveXY нажмите Enter h ero.findNearestEnemy нажм…" at bounding box center [654, 146] width 176 height 116
type textarea "hero.attack(enemy)"
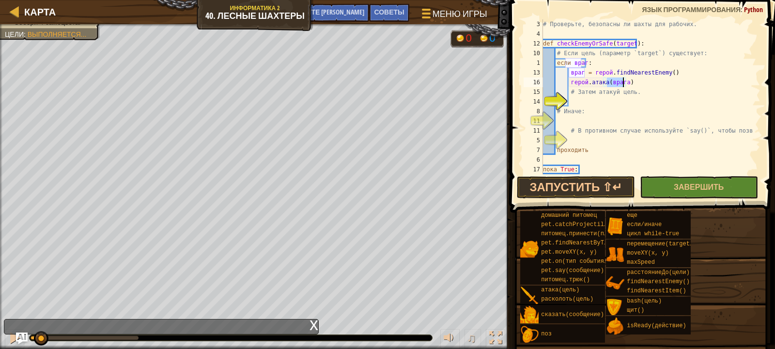
click at [556, 122] on div "# Проверьте, безопасны ли шахты для рабочих. def checkEnemyOrSafe ( target ) : …" at bounding box center [647, 106] width 212 height 174
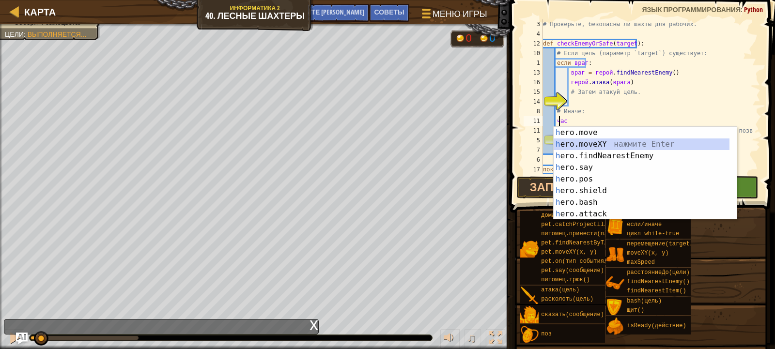
click at [606, 145] on div "h ero.move нажмите Enter h ero.moveXY нажмите Enter h ero.findNearestEnemy нажм…" at bounding box center [641, 185] width 176 height 116
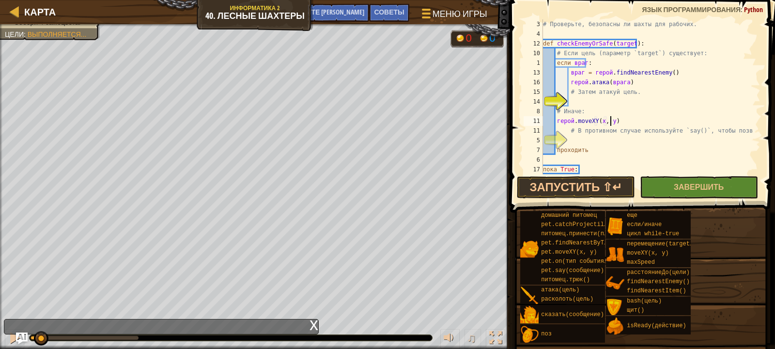
click at [614, 123] on div "# Проверьте, безопасны ли шахты для рабочих. def checkEnemyOrSafe ( target ) : …" at bounding box center [647, 106] width 212 height 174
click at [614, 121] on div "# Проверьте, безопасны ли шахты для рабочих. def checkEnemyOrSafe ( target ) : …" at bounding box center [647, 106] width 212 height 174
drag, startPoint x: 614, startPoint y: 122, endPoint x: 608, endPoint y: 122, distance: 5.9
click at [608, 122] on div "# Проверьте, безопасны ли шахты для рабочих. def checkEnemyOrSafe ( target ) : …" at bounding box center [647, 106] width 212 height 174
click at [606, 121] on div "# Проверьте, безопасны ли шахты для рабочих. def checkEnemyOrSafe ( target ) : …" at bounding box center [647, 106] width 212 height 174
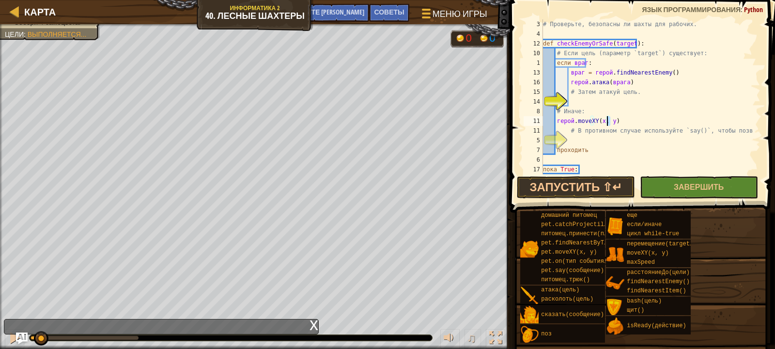
scroll to position [4, 0]
drag, startPoint x: 612, startPoint y: 118, endPoint x: 631, endPoint y: 81, distance: 41.6
click at [628, 81] on div "# Проверьте, безопасны ли шахты для рабочих. def checkEnemyOrSafe ( target ) : …" at bounding box center [647, 106] width 212 height 174
drag, startPoint x: 614, startPoint y: 121, endPoint x: 607, endPoint y: 124, distance: 7.8
click at [602, 124] on div "# Проверьте, безопасны ли шахты для рабочих. def checkEnemyOrSafe ( target ) : …" at bounding box center [647, 106] width 212 height 174
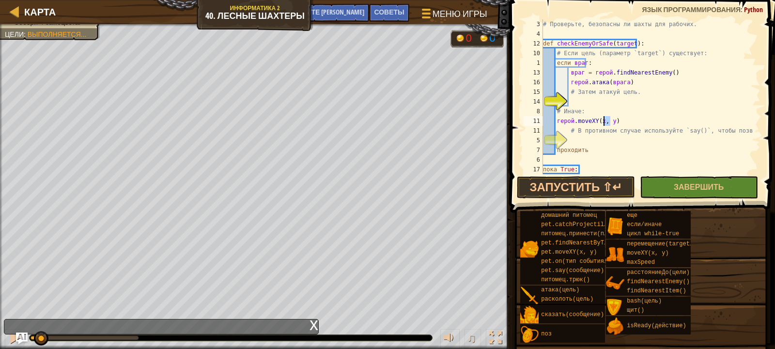
click at [685, 117] on div "# Проверьте, безопасны ли шахты для рабочих. def checkEnemyOrSafe ( target ) : …" at bounding box center [647, 96] width 212 height 155
drag, startPoint x: 618, startPoint y: 120, endPoint x: 605, endPoint y: 120, distance: 13.1
click at [605, 120] on div "# Проверьте, безопасны ли шахты для рабочих. def checkEnemyOrSafe ( target ) : …" at bounding box center [647, 106] width 212 height 174
click at [621, 121] on div "# Проверьте, безопасны ли шахты для рабочих. def checkEnemyOrSafe ( target ) : …" at bounding box center [647, 106] width 212 height 174
drag, startPoint x: 621, startPoint y: 121, endPoint x: 612, endPoint y: 119, distance: 8.4
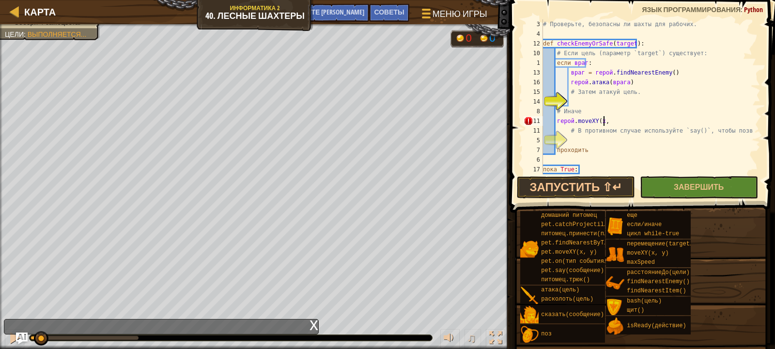
click at [612, 119] on div "# Проверьте, безопасны ли шахты для рабочих. def checkEnemyOrSafe ( target ) : …" at bounding box center [647, 106] width 212 height 174
drag, startPoint x: 621, startPoint y: 121, endPoint x: 626, endPoint y: 120, distance: 4.9
click at [626, 120] on div "# Проверьте, безопасны ли шахты для рабочих. def checkEnemyOrSafe ( target ) : …" at bounding box center [647, 106] width 212 height 174
drag, startPoint x: 626, startPoint y: 120, endPoint x: 616, endPoint y: 121, distance: 9.2
click at [611, 120] on div "# Проверьте, безопасны ли шахты для рабочих. def checkEnemyOrSafe ( target ) : …" at bounding box center [647, 106] width 212 height 174
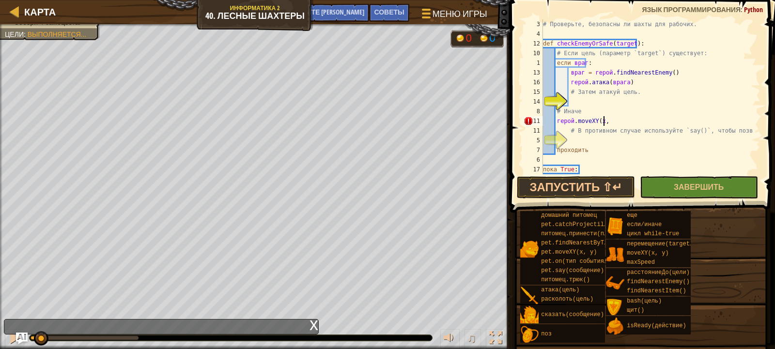
drag, startPoint x: 623, startPoint y: 118, endPoint x: 615, endPoint y: 119, distance: 7.8
click at [605, 119] on div "# Проверьте, безопасны ли шахты для рабочих. def checkEnemyOrSafe ( target ) : …" at bounding box center [647, 106] width 212 height 174
click at [597, 190] on button "Запустить ⇧↵" at bounding box center [576, 187] width 118 height 22
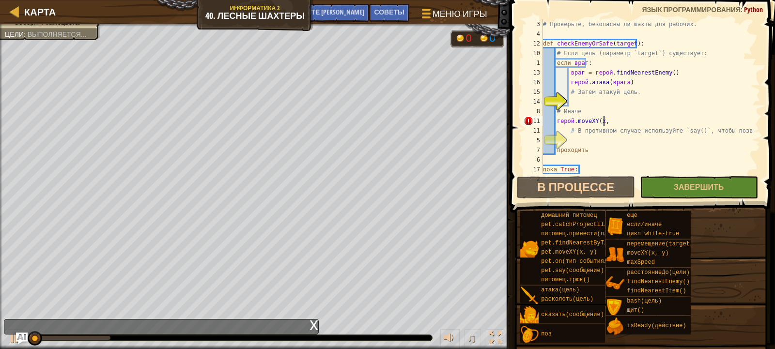
click at [623, 120] on div "# Проверьте, безопасны ли шахты для рабочих. def checkEnemyOrSafe ( target ) : …" at bounding box center [647, 106] width 212 height 174
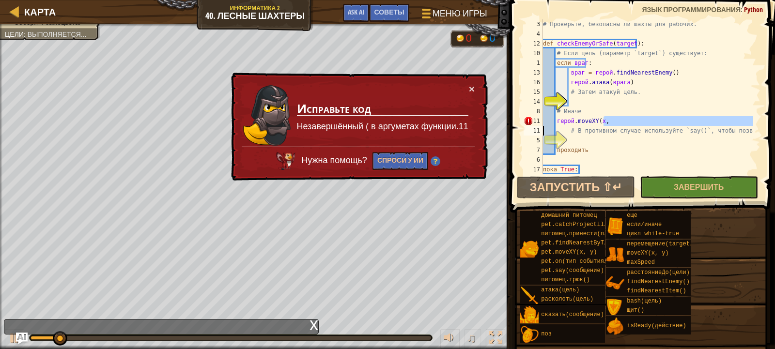
drag, startPoint x: 623, startPoint y: 120, endPoint x: 290, endPoint y: 131, distance: 332.3
click at [296, 131] on div "Карта Информатика 2 40. Лесные шахтеры Меню игры Готово Советы Ask AI 1 [DEMOGR…" at bounding box center [387, 174] width 775 height 349
click at [626, 124] on div "# Проверьте, безопасны ли шахты для рабочих. def checkEnemyOrSafe ( target ) : …" at bounding box center [647, 96] width 212 height 155
drag, startPoint x: 626, startPoint y: 122, endPoint x: 482, endPoint y: 95, distance: 146.6
click at [604, 114] on div "# Проверьте, безопасны ли шахты для рабочих. def checkEnemyOrSafe ( target ) : …" at bounding box center [647, 106] width 212 height 174
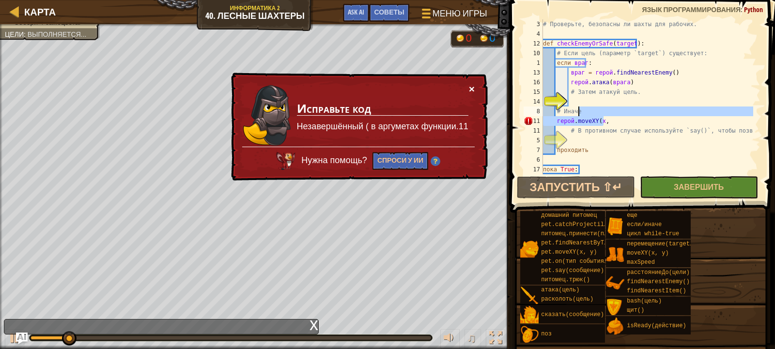
click at [469, 85] on button "×" at bounding box center [472, 90] width 6 height 10
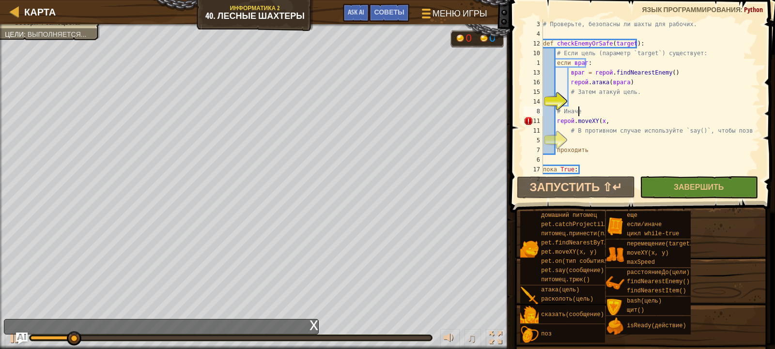
click at [626, 123] on div "# Проверьте, безопасны ли шахты для рабочих. def checkEnemyOrSafe ( target ) : …" at bounding box center [647, 106] width 212 height 174
click at [625, 122] on div "# Проверьте, безопасны ли шахты для рабочих. def checkEnemyOrSafe ( target ) : …" at bounding box center [647, 106] width 212 height 174
drag, startPoint x: 625, startPoint y: 122, endPoint x: 629, endPoint y: 119, distance: 5.2
click at [629, 119] on div "# Проверьте, безопасны ли шахты для рабочих. def checkEnemyOrSafe ( target ) : …" at bounding box center [647, 106] width 212 height 174
click at [629, 119] on div "# Проверьте, безопасны ли шахты для рабочих. def checkEnemyOrSafe ( target ) : …" at bounding box center [647, 96] width 212 height 155
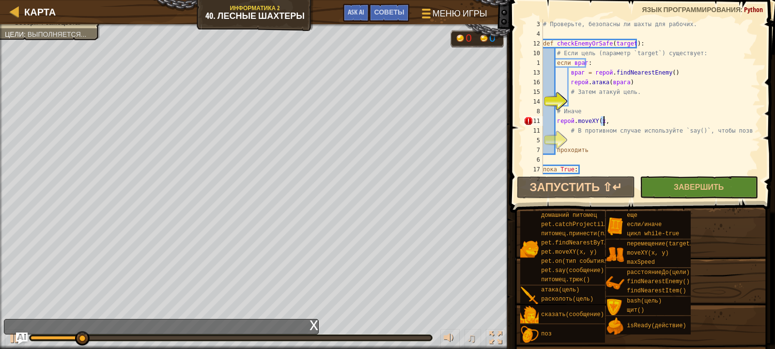
drag, startPoint x: 629, startPoint y: 119, endPoint x: 615, endPoint y: 122, distance: 14.3
click at [618, 123] on div "# Проверьте, безопасны ли шахты для рабочих. def checkEnemyOrSafe ( target ) : …" at bounding box center [647, 106] width 212 height 174
click at [614, 122] on div "# Проверьте, безопасны ли шахты для рабочих. def checkEnemyOrSafe ( target ) : …" at bounding box center [647, 96] width 212 height 155
click at [614, 121] on div "# Проверьте, безопасны ли шахты для рабочих. def checkEnemyOrSafe ( target ) : …" at bounding box center [647, 106] width 212 height 174
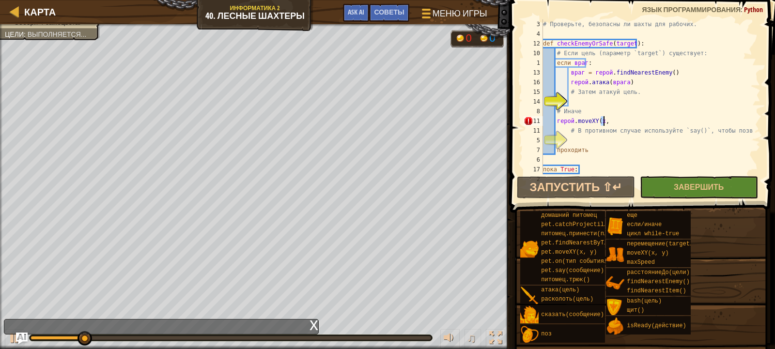
type textarea "hero.moveXY(x, # Иначе используй `say()`, чтобы позвать крестьян."
click at [614, 121] on div "# Проверьте, безопасны ли шахты для рабочих. def checkEnemyOrSafe ( target ) : …" at bounding box center [647, 106] width 212 height 174
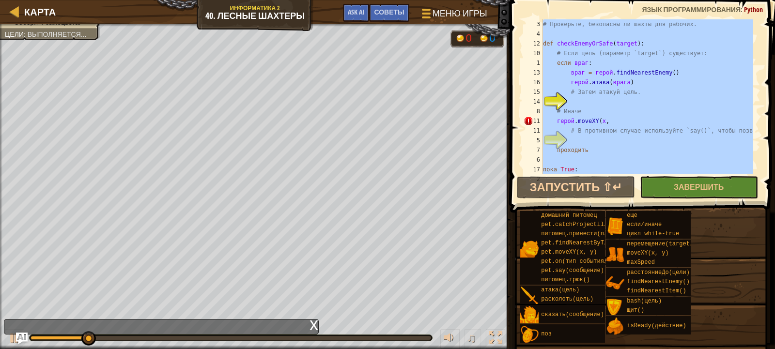
click at [614, 121] on div "# Проверьте, безопасны ли шахты для рабочих. def checkEnemyOrSafe ( target ) : …" at bounding box center [647, 96] width 212 height 155
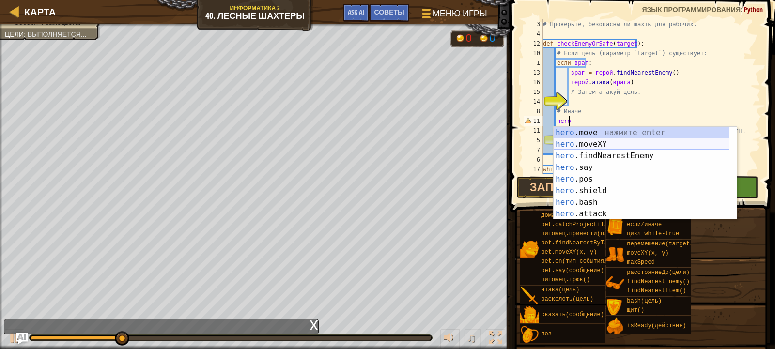
click at [604, 144] on div "hero .move нажмите enter hero .moveXY нажмите enter hero .findNearestEnemy нажм…" at bounding box center [641, 185] width 176 height 116
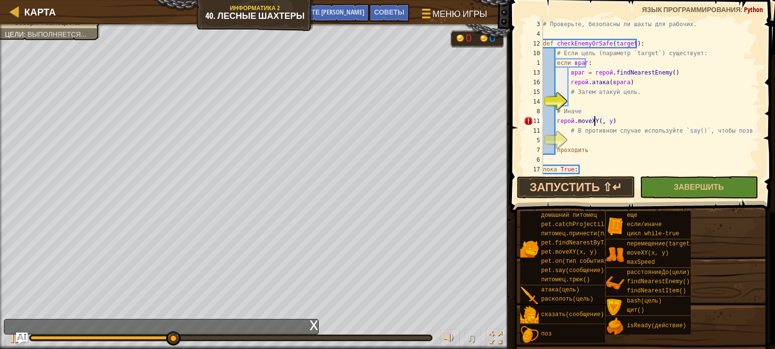
click at [607, 121] on div "# Проверьте, безопасны ли шахты для рабочих. def checkEnemyOrSafe ( target ) : …" at bounding box center [647, 106] width 212 height 174
click at [625, 121] on div "# Проверьте, безопасны ли шахты для рабочих. def checkEnemyOrSafe ( target ) : …" at bounding box center [647, 106] width 212 height 174
click at [610, 122] on div "# Проверьте, безопасны ли шахты для рабочих. def checkEnemyOrSafe ( target ) : …" at bounding box center [647, 106] width 212 height 174
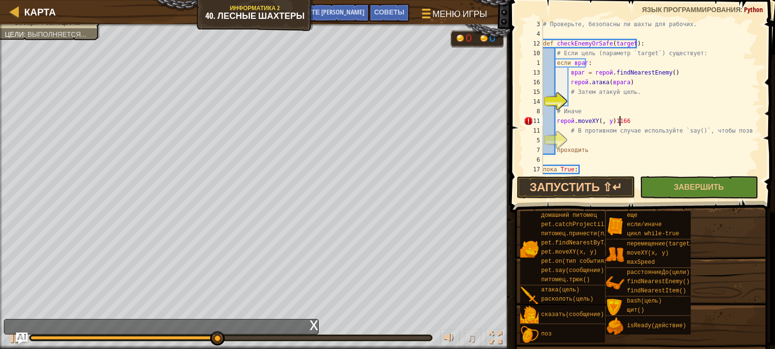
click at [648, 118] on div "# Проверьте, безопасны ли шахты для рабочих. def checkEnemyOrSafe ( target ) : …" at bounding box center [647, 106] width 212 height 174
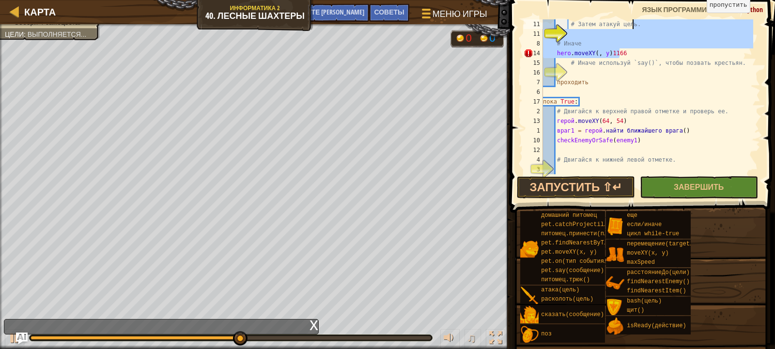
scroll to position [48, 0]
drag, startPoint x: 648, startPoint y: 118, endPoint x: 0, endPoint y: 166, distance: 650.0
click at [0, 166] on div "Карта Информатика 2 40. Лесные шахтеры Меню игры Готово Советы Спросите ИИ 1 [D…" at bounding box center [387, 174] width 775 height 349
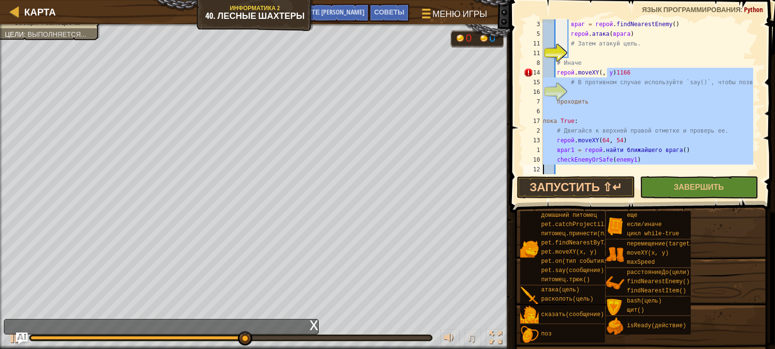
type textarea "checkEnemyOrSafe(enemy1)"
type textarea "# Иначе"
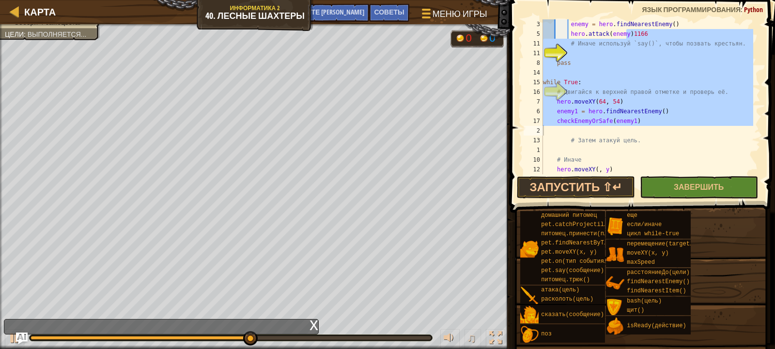
click at [729, 35] on div "enemy = hero . findNearestEnemy ( ) hero . attack ( enemy ) 1166 # Иначе исполь…" at bounding box center [647, 96] width 212 height 155
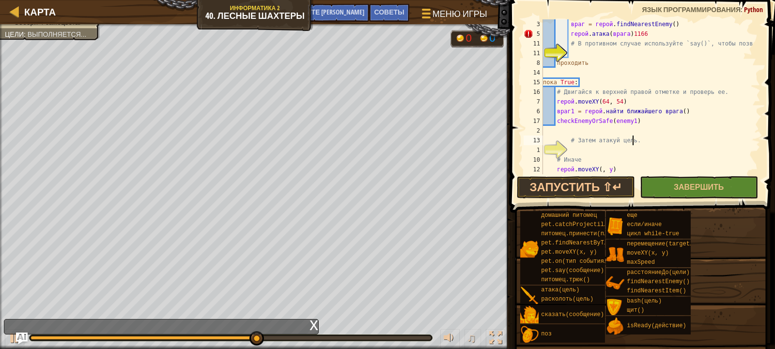
drag, startPoint x: 746, startPoint y: 144, endPoint x: 712, endPoint y: 156, distance: 36.4
click at [712, 156] on div "враг = герой . findNearestEnemy ( ) герой . атака ( врага ) 1166 # В противном …" at bounding box center [647, 106] width 212 height 174
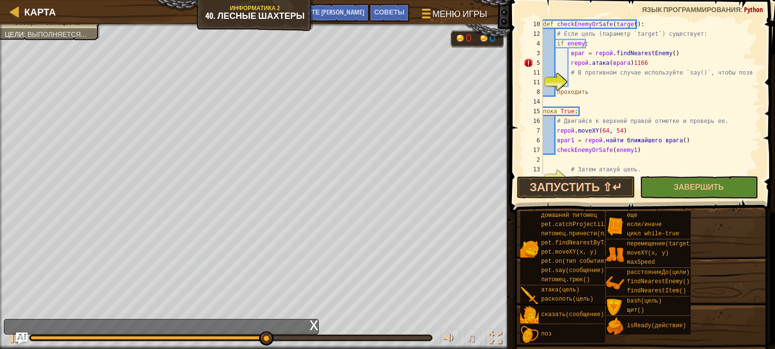
scroll to position [0, 0]
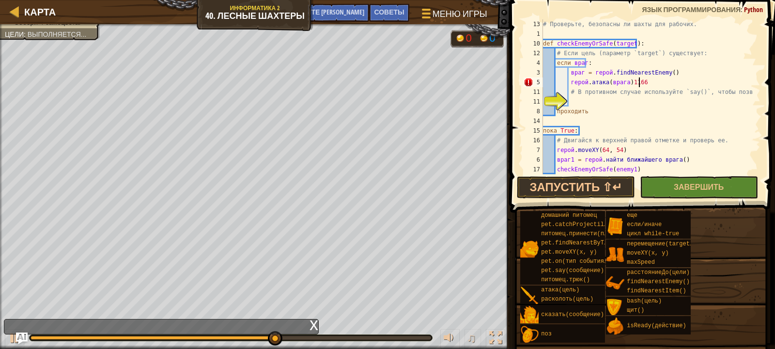
click at [659, 81] on div "# Проверьте, безопасны ли шахты для рабочих. def checkEnemyOrSafe ( target ) : …" at bounding box center [647, 106] width 212 height 174
drag, startPoint x: 659, startPoint y: 81, endPoint x: 638, endPoint y: 84, distance: 22.0
click at [638, 84] on div "# Проверьте, безопасны ли шахты для рабочих. def checkEnemyOrSafe ( target ) : …" at bounding box center [647, 106] width 212 height 174
click at [653, 82] on div "# Проверьте, безопасны ли шахты для рабочих. def checkEnemyOrSafe ( target ) : …" at bounding box center [647, 106] width 212 height 174
click at [652, 84] on div "# Проверьте, безопасны ли шахты для рабочих. def checkEnemyOrSafe ( target ) : …" at bounding box center [647, 106] width 212 height 174
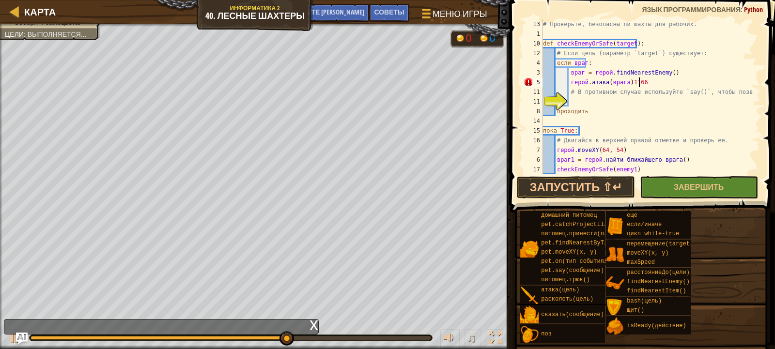
click at [652, 84] on div "# Проверьте, безопасны ли шахты для рабочих. def checkEnemyOrSafe ( target ) : …" at bounding box center [647, 106] width 212 height 174
drag, startPoint x: 652, startPoint y: 84, endPoint x: 695, endPoint y: 79, distance: 43.4
click at [695, 79] on div "# Проверьте, безопасны ли шахты для рабочих. def checkEnemyOrSafe ( target ) : …" at bounding box center [647, 96] width 212 height 155
click at [654, 83] on div "# Проверьте, безопасны ли шахты для рабочих. def checkEnemyOrSafe ( target ) : …" at bounding box center [647, 106] width 212 height 174
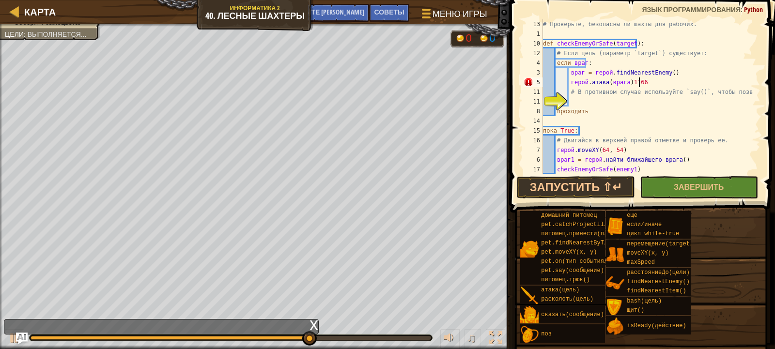
click at [652, 80] on div "# Проверьте, безопасны ли шахты для рабочих. def checkEnemyOrSafe ( target ) : …" at bounding box center [647, 106] width 212 height 174
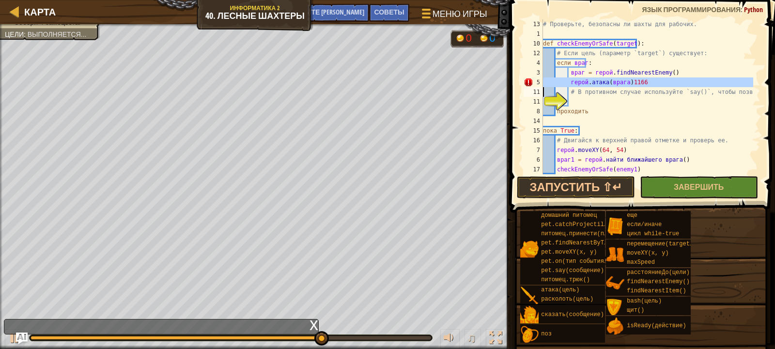
type textarea "hero.attack(enemy)1166"
click at [360, 80] on div "Карта Информатика 2 40. Лесные шахтеры Меню игры Готово Советы Спросите ИИ 1 [D…" at bounding box center [387, 174] width 775 height 349
click at [659, 77] on div "# Проверьте, безопасны ли шахты для рабочих. def checkEnemyOrSafe ( target ) : …" at bounding box center [647, 96] width 212 height 155
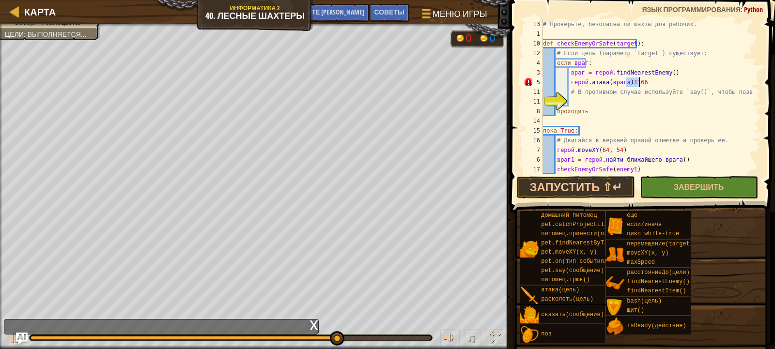
drag, startPoint x: 659, startPoint y: 77, endPoint x: 647, endPoint y: 85, distance: 13.7
click at [648, 84] on div "# Проверьте, безопасны ли шахты для рабочих. def checkEnemyOrSafe ( target ) : …" at bounding box center [647, 106] width 212 height 174
click at [654, 81] on div "# Проверьте, безопасны ли шахты для рабочих. def checkEnemyOrSafe ( target ) : …" at bounding box center [647, 106] width 212 height 174
click at [646, 81] on div "# Проверьте, безопасны ли шахты для рабочих. def checkEnemyOrSafe ( target ) : …" at bounding box center [647, 106] width 212 height 174
click at [645, 83] on div "# Проверьте, безопасны ли шахты для рабочих. def checkEnemyOrSafe ( target ) : …" at bounding box center [647, 106] width 212 height 174
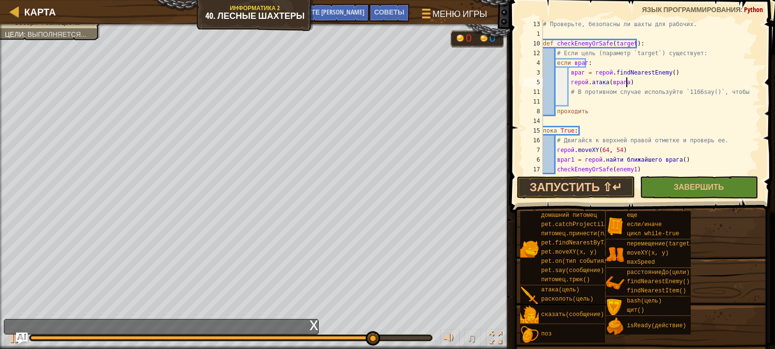
click at [645, 83] on div "# Проверьте, безопасны ли шахты для рабочих. def checkEnemyOrSafe ( target ) : …" at bounding box center [647, 106] width 212 height 174
click at [638, 81] on div "# Проверьте, безопасны ли шахты для рабочих. def checkEnemyOrSafe ( target ) : …" at bounding box center [647, 106] width 212 height 174
type textarea "hero.attack(enemy"
click at [636, 83] on div "# Проверьте, безопасны ли шахты для рабочих. def checkEnemyOrSafe ( target ) : …" at bounding box center [647, 106] width 212 height 174
click at [635, 83] on div "# Проверьте, безопасны ли шахты для рабочих. def checkEnemyOrSafe ( target ) : …" at bounding box center [647, 96] width 212 height 155
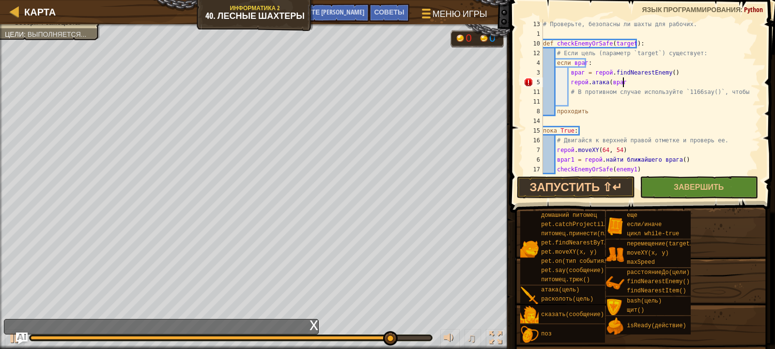
click at [565, 103] on div "# Проверьте, безопасны ли шахты для рабочих. def checkEnemyOrSafe ( target ) : …" at bounding box center [647, 106] width 212 height 174
click at [568, 98] on div "# Проверьте, безопасны ли шахты для рабочих. def checkEnemyOrSafe ( target ) : …" at bounding box center [647, 106] width 212 height 174
click at [569, 98] on div "# Проверьте, безопасны ли шахты для рабочих. def checkEnemyOrSafe ( target ) : …" at bounding box center [647, 106] width 212 height 174
type textarea "k"
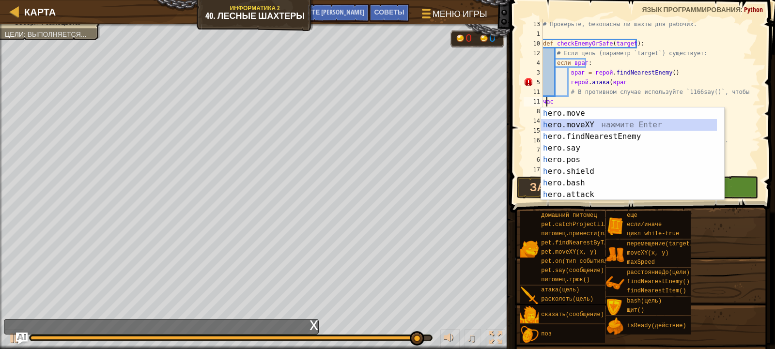
click at [581, 128] on div "h ero.move нажмите Enter h ero.moveXY нажмите Enter h ero.findNearestEnemy нажм…" at bounding box center [632, 165] width 183 height 116
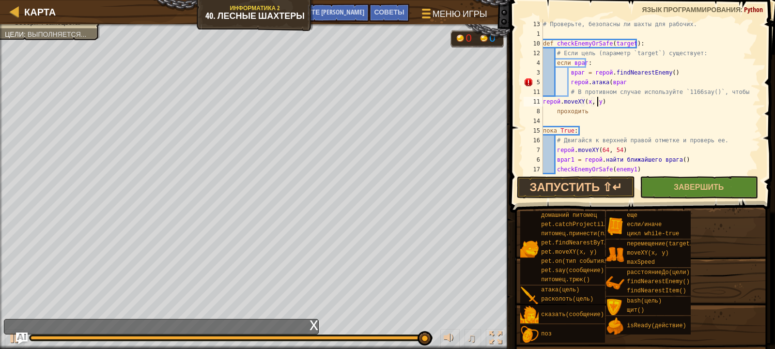
click at [599, 100] on div "# Проверьте, безопасны ли шахты для рабочих. def checkEnemyOrSafe ( target ) : …" at bounding box center [647, 106] width 212 height 174
click at [602, 102] on div "# Проверьте, безопасны ли шахты для рабочих. def checkEnemyOrSafe ( target ) : …" at bounding box center [647, 106] width 212 height 174
click at [599, 100] on div "# Проверьте, безопасны ли шахты для рабочих. def checkEnemyOrSafe ( target ) : …" at bounding box center [647, 106] width 212 height 174
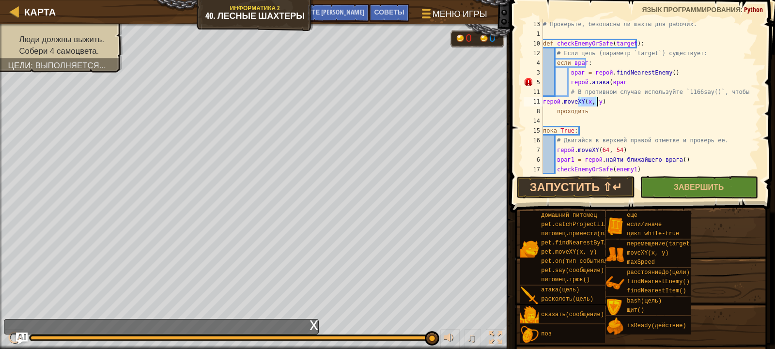
click at [600, 100] on div "# Проверьте, безопасны ли шахты для рабочих. def checkEnemyOrSafe ( target ) : …" at bounding box center [647, 96] width 212 height 155
click at [600, 100] on div "# Проверьте, безопасны ли шахты для рабочих. def checkEnemyOrSafe ( target ) : …" at bounding box center [647, 106] width 212 height 174
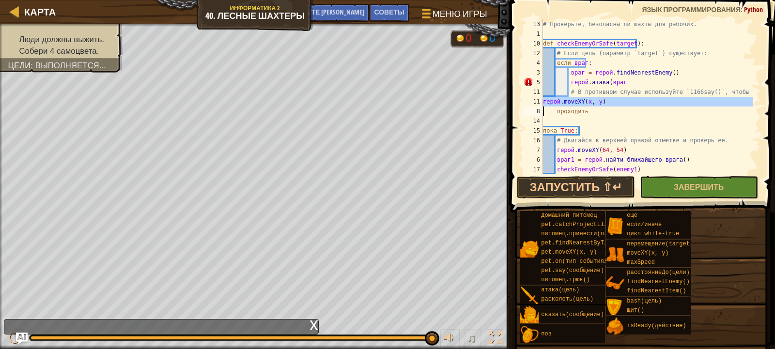
click at [601, 103] on div "# Проверьте, безопасны ли шахты для рабочих. def checkEnemyOrSafe ( target ) : …" at bounding box center [647, 106] width 212 height 174
click at [601, 103] on div "# Проверьте, безопасны ли шахты для рабочих. def checkEnemyOrSafe ( target ) : …" at bounding box center [647, 96] width 212 height 155
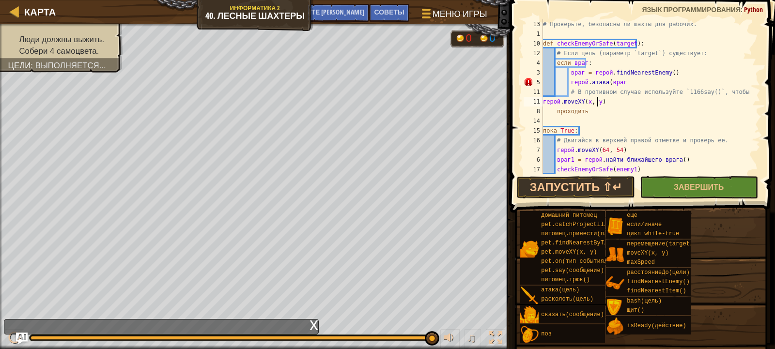
click at [601, 103] on div "# Проверьте, безопасны ли шахты для рабочих. def checkEnemyOrSafe ( target ) : …" at bounding box center [647, 106] width 212 height 174
type textarea "hero.moveXY(x, y) pass"
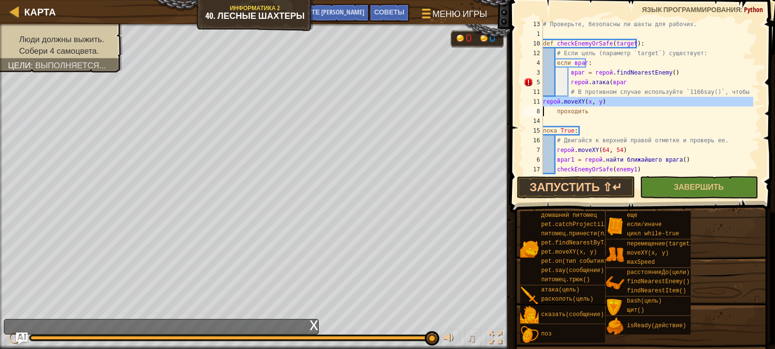
click at [601, 103] on div "# Проверьте, безопасны ли шахты для рабочих. def checkEnemyOrSafe ( target ) : …" at bounding box center [647, 106] width 212 height 174
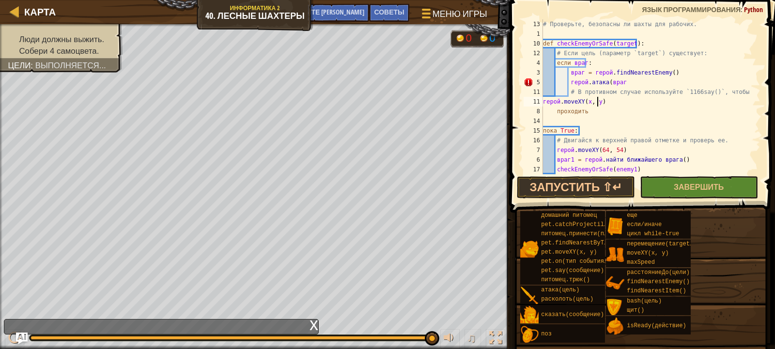
click at [601, 103] on div "# Проверьте, безопасны ли шахты для рабочих. def checkEnemyOrSafe ( target ) : …" at bounding box center [647, 106] width 212 height 174
click at [601, 100] on div "# Проверьте, безопасны ли шахты для рабочих. def checkEnemyOrSafe ( target ) : …" at bounding box center [647, 106] width 212 height 174
click at [601, 102] on div "# Проверьте, безопасны ли шахты для рабочих. def checkEnemyOrSafe ( target ) : …" at bounding box center [647, 106] width 212 height 174
drag, startPoint x: 601, startPoint y: 102, endPoint x: 592, endPoint y: 102, distance: 9.2
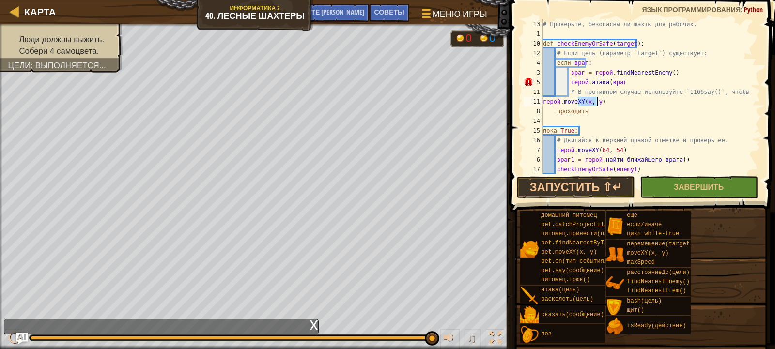
click at [593, 101] on div "# Проверьте, безопасны ли шахты для рабочих. def checkEnemyOrSafe ( target ) : …" at bounding box center [647, 106] width 212 height 174
drag, startPoint x: 604, startPoint y: 99, endPoint x: 545, endPoint y: 102, distance: 59.6
click at [540, 103] on div "hero(x, y).moveXY 13 1 10 12 4 3 5 11 11 8 14 15 16 7 6 17 2 # [GEOGRAPHIC_DATA…" at bounding box center [640, 96] width 239 height 155
click at [611, 109] on div "# Проверьте, безопасны ли шахты для рабочих. def checkEnemyOrSafe ( target ) : …" at bounding box center [647, 106] width 212 height 174
drag, startPoint x: 571, startPoint y: 102, endPoint x: 678, endPoint y: 70, distance: 111.7
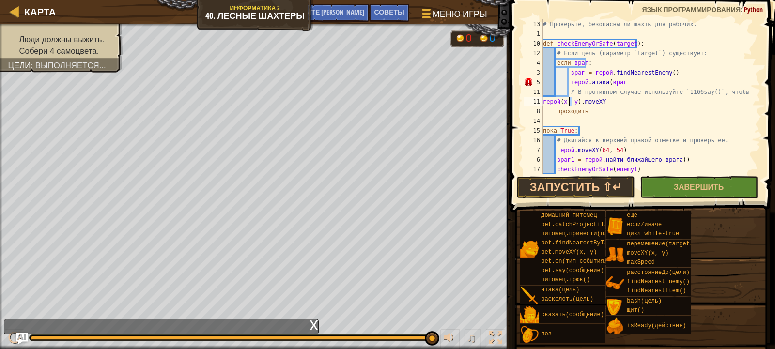
click at [567, 101] on div "# Проверьте, безопасны ли шахты для рабочих. def checkEnemyOrSafe ( target ) : …" at bounding box center [647, 106] width 212 height 174
click at [603, 105] on div "# Проверьте, безопасны ли шахты для рабочих. def checkEnemyOrSafe ( target ) : …" at bounding box center [647, 106] width 212 height 174
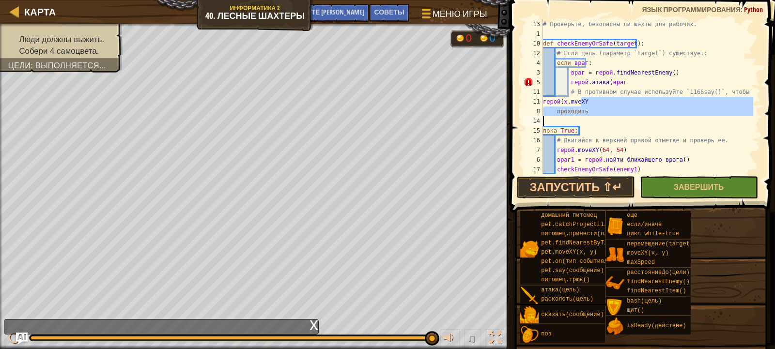
drag, startPoint x: 601, startPoint y: 103, endPoint x: 550, endPoint y: 120, distance: 54.0
click at [556, 121] on div "# Проверьте, безопасны ли шахты для рабочих. def checkEnemyOrSafe ( target ) : …" at bounding box center [647, 106] width 212 height 174
type textarea "pass"
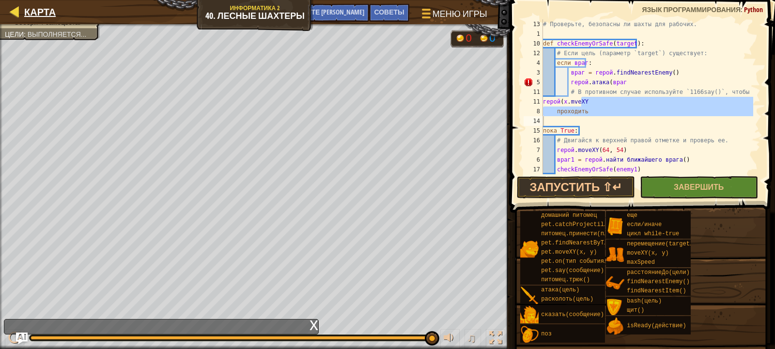
click at [42, 1] on div "Карта" at bounding box center [37, 12] width 36 height 24
select select "ru"
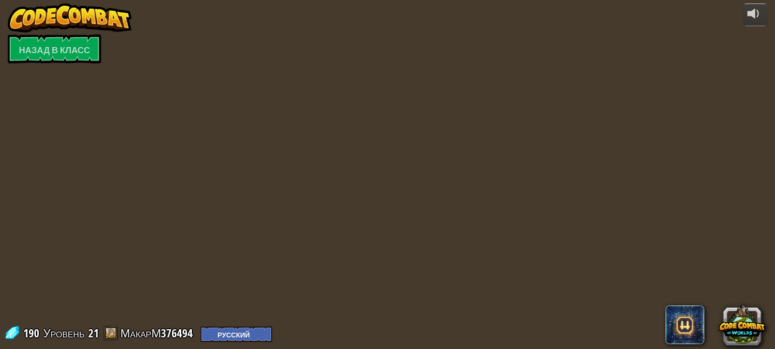
select select "ru"
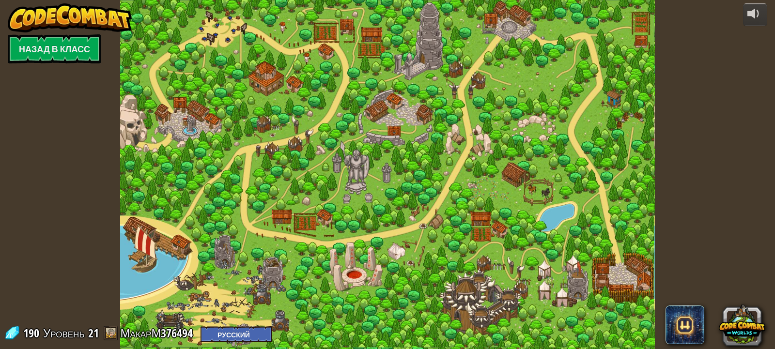
select select "ru"
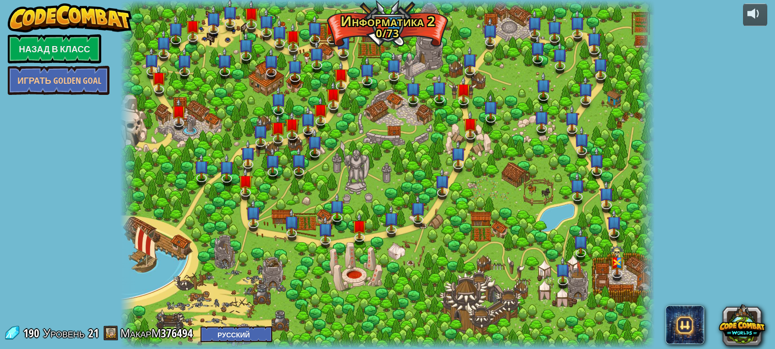
select select "ru"
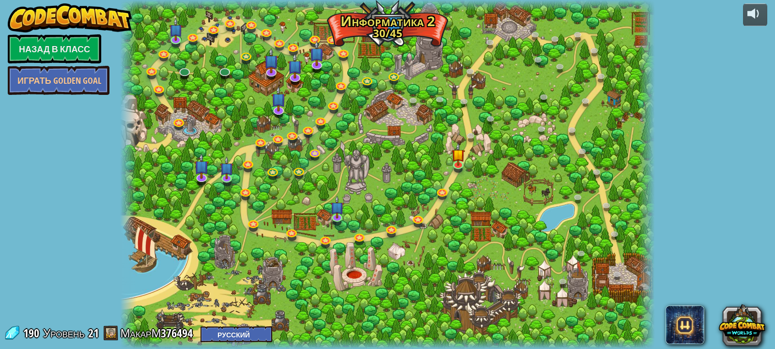
select select "ru"
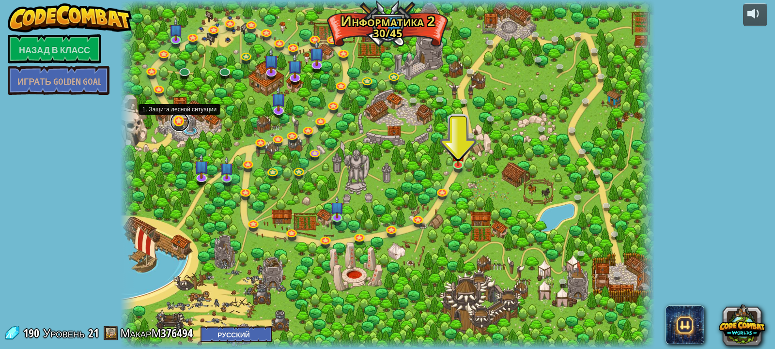
click at [181, 122] on link at bounding box center [179, 121] width 19 height 19
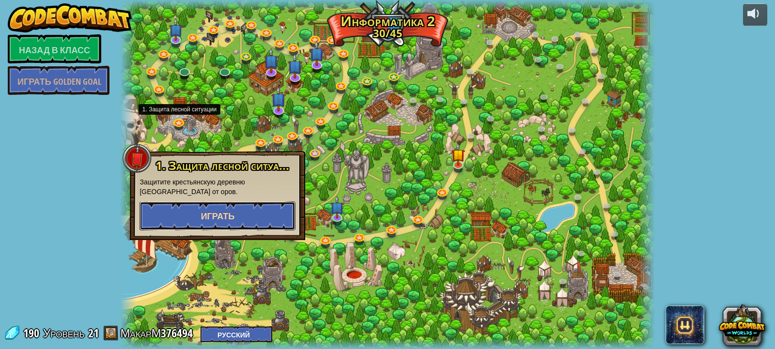
click at [240, 222] on button "Играть" at bounding box center [217, 215] width 156 height 29
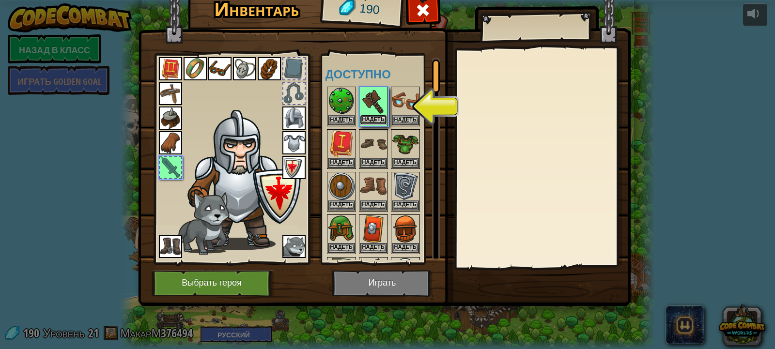
click at [373, 118] on font "Надеть" at bounding box center [373, 119] width 22 height 6
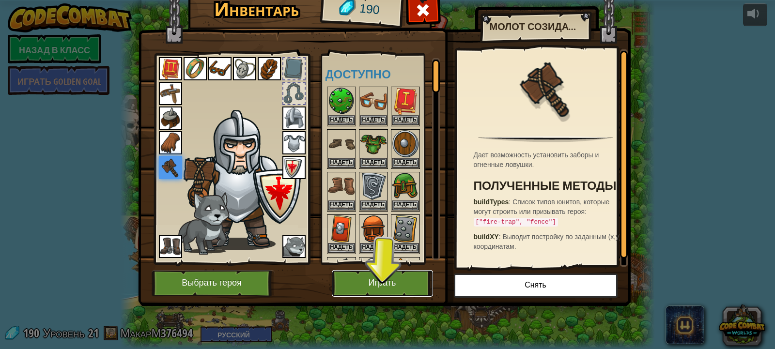
click at [385, 291] on button "Играть" at bounding box center [382, 283] width 101 height 27
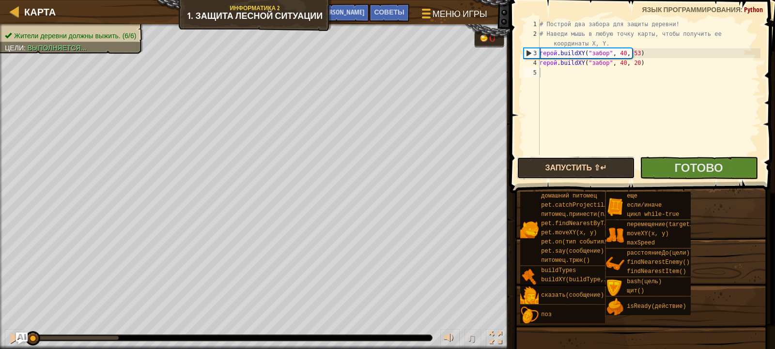
click at [587, 170] on button "Запустить ⇧↵" at bounding box center [576, 168] width 118 height 22
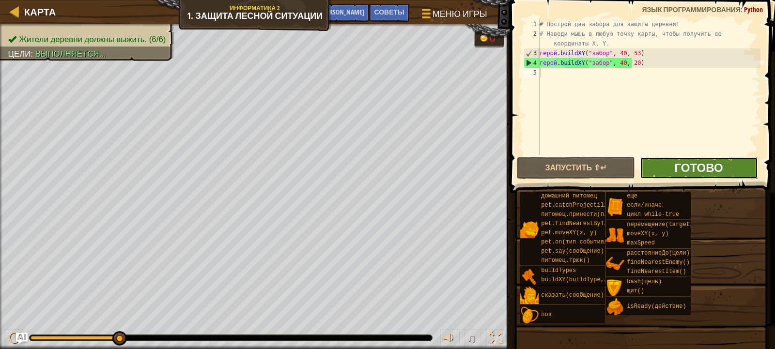
click at [711, 175] on font "Готово" at bounding box center [698, 167] width 48 height 15
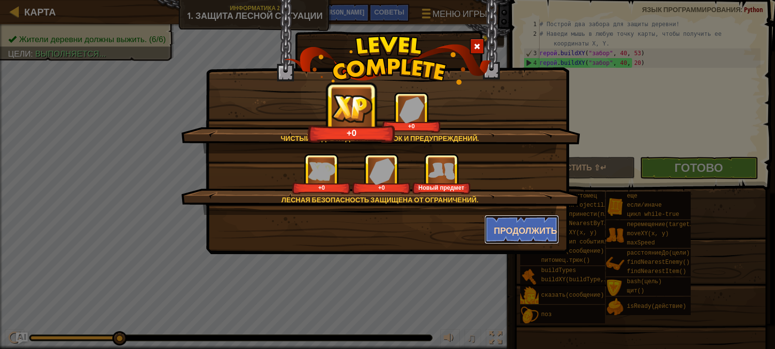
click at [547, 227] on font "Продолжить" at bounding box center [525, 231] width 63 height 12
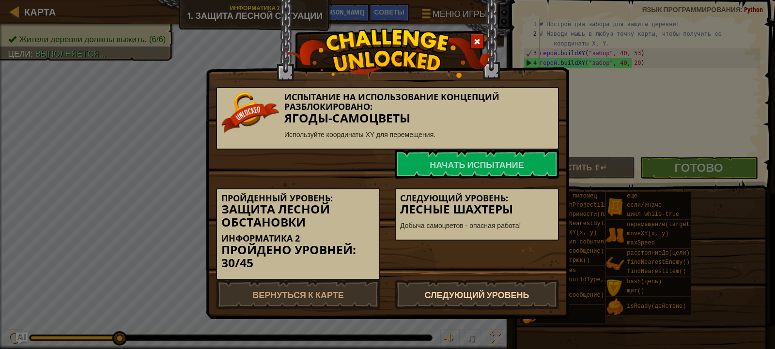
click at [468, 285] on link "Следующий уровень" at bounding box center [477, 294] width 164 height 29
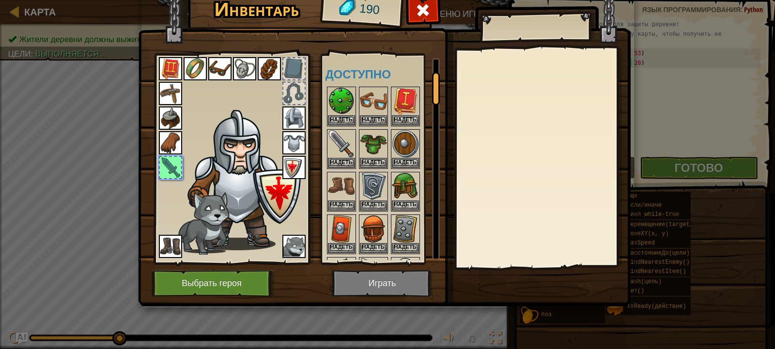
scroll to position [82, 0]
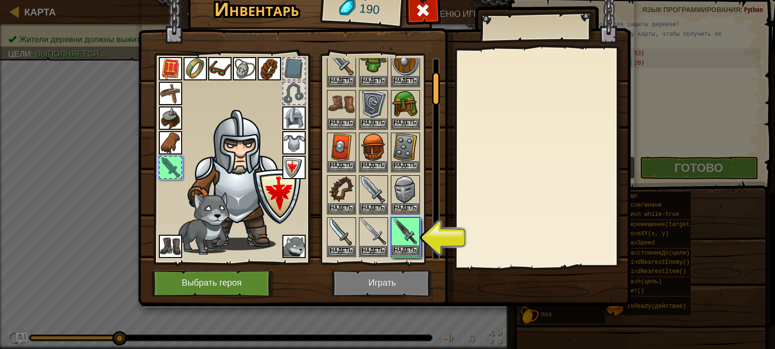
click at [403, 236] on img at bounding box center [405, 231] width 27 height 27
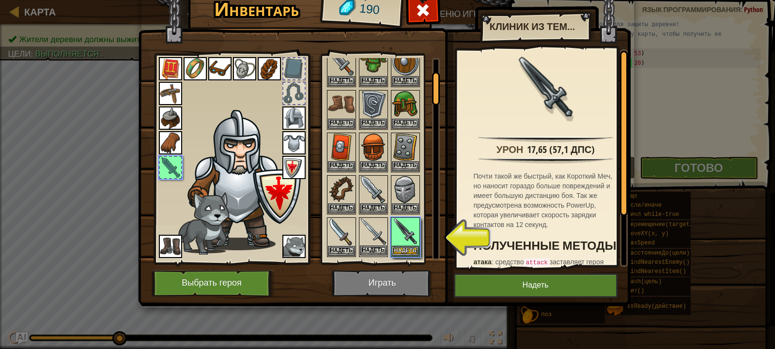
click at [368, 232] on img at bounding box center [373, 231] width 27 height 27
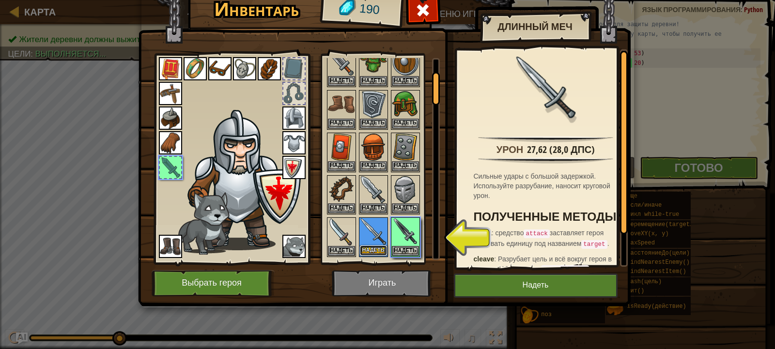
click at [369, 249] on font "Надеть" at bounding box center [373, 250] width 22 height 6
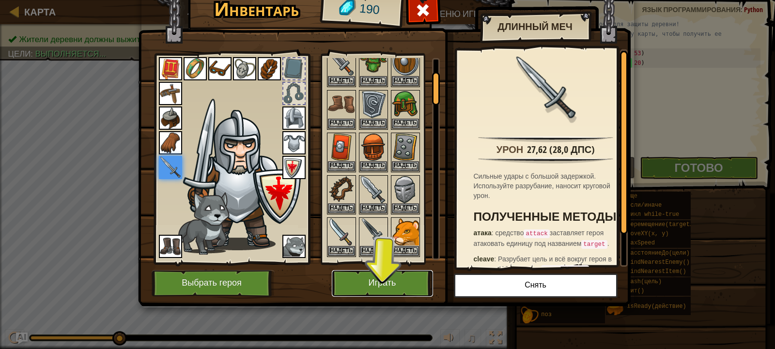
click at [395, 278] on font "Играть" at bounding box center [382, 283] width 28 height 10
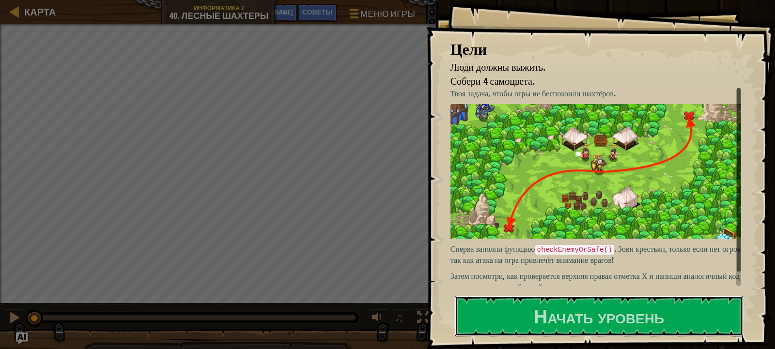
click at [678, 296] on button "Начать уровень" at bounding box center [599, 316] width 288 height 41
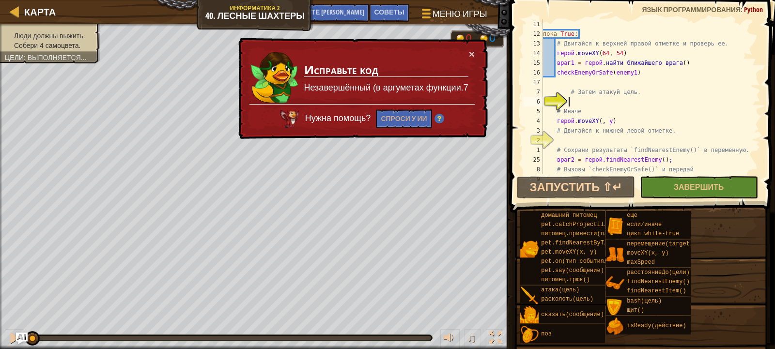
scroll to position [97, 0]
click at [469, 50] on font "×" at bounding box center [472, 53] width 6 height 11
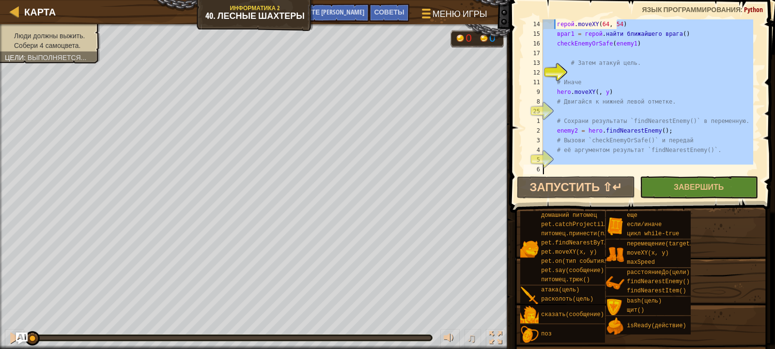
scroll to position [126, 0]
drag, startPoint x: 673, startPoint y: 55, endPoint x: 80, endPoint y: 368, distance: 670.7
click at [80, 0] on html "Карта Информатика 2 40. Лесные шахтеры Меню игры Готово Советы Спросите ИИ 1 [D…" at bounding box center [387, 0] width 775 height 0
type textarea "hero.moveXY(64, 54)"
